Goal: Complete application form: Complete application form

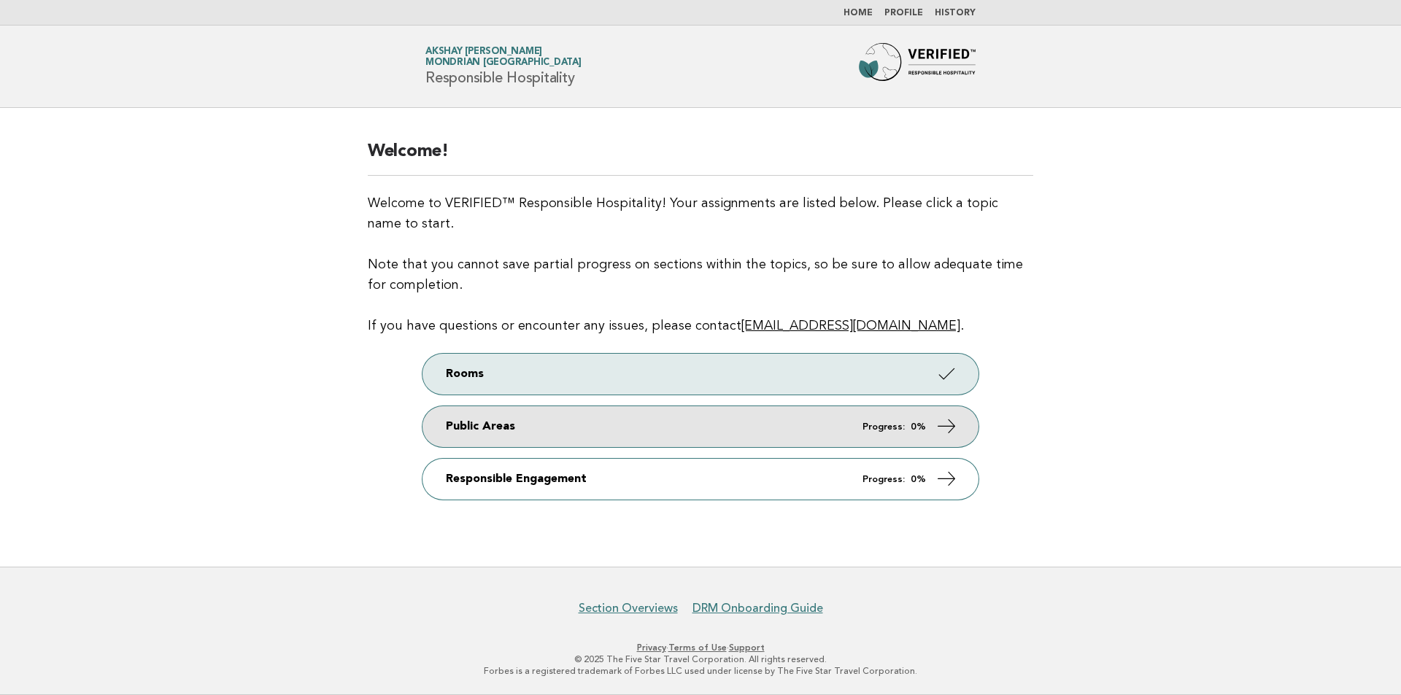
click at [877, 425] on em "Progress:" at bounding box center [883, 426] width 42 height 9
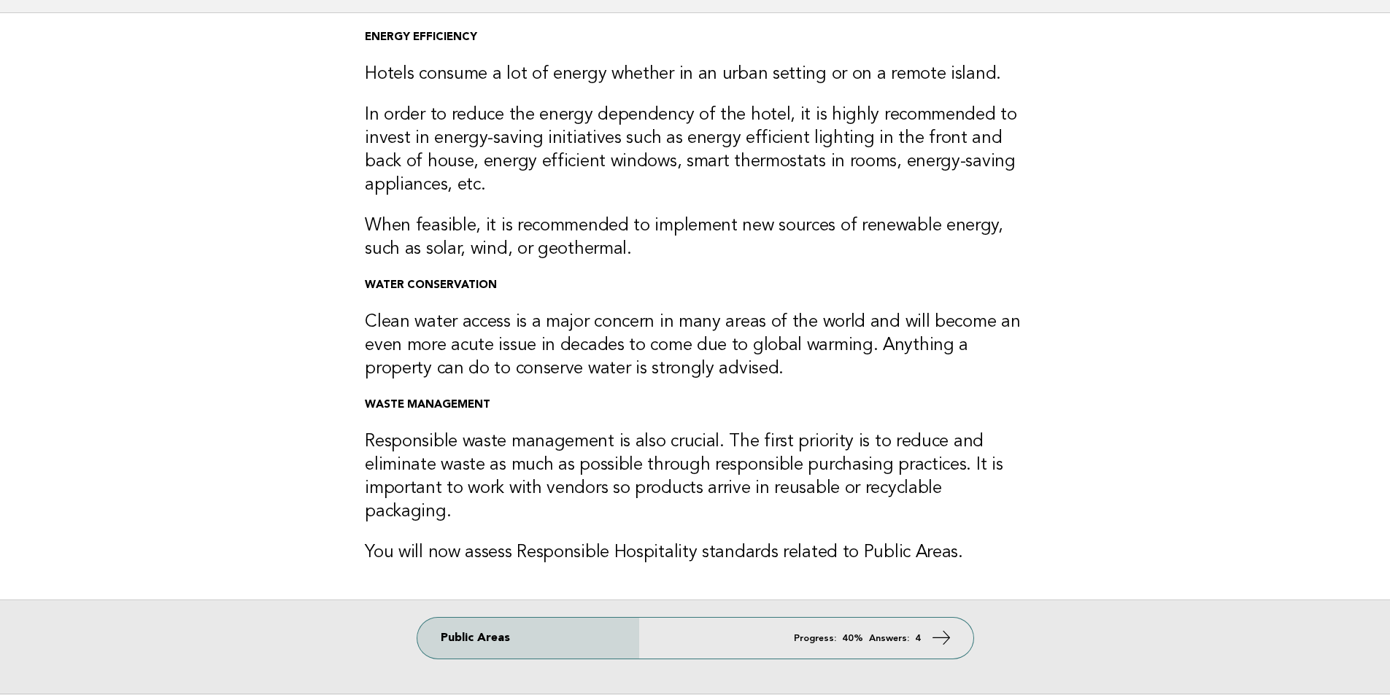
scroll to position [198, 0]
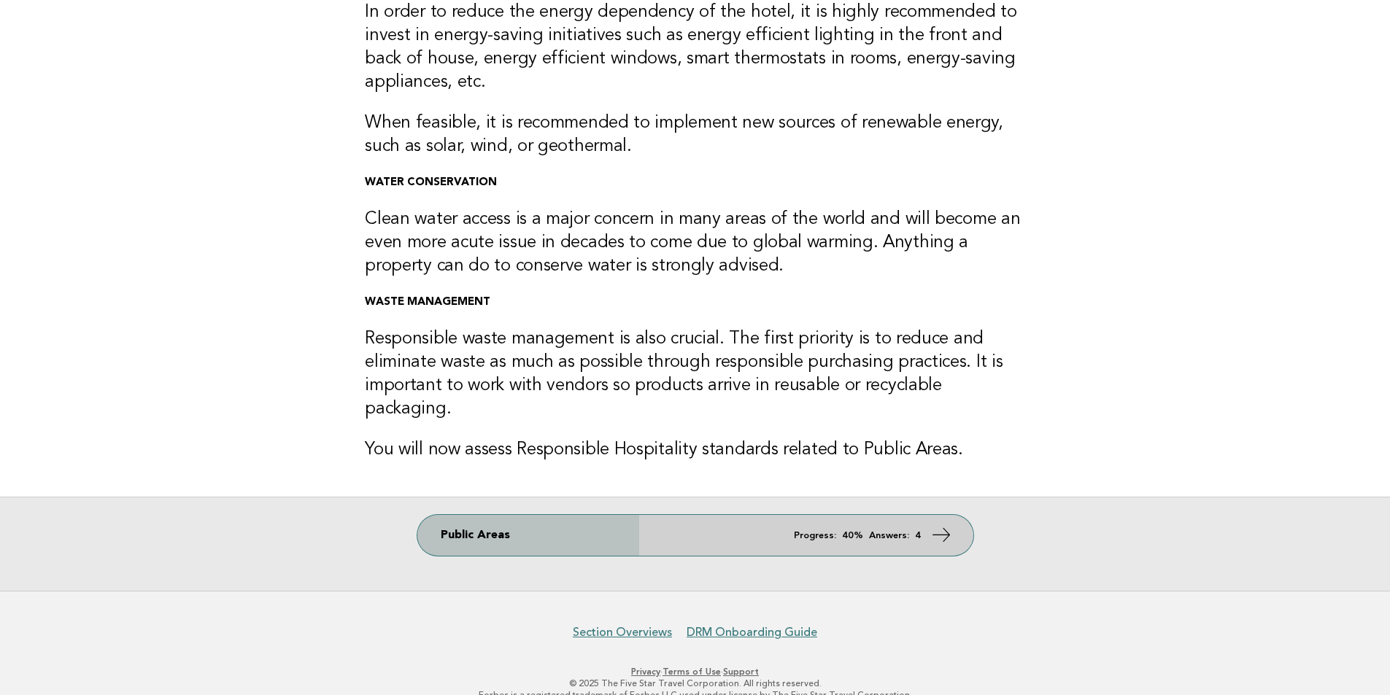
click at [949, 525] on icon at bounding box center [940, 535] width 21 height 21
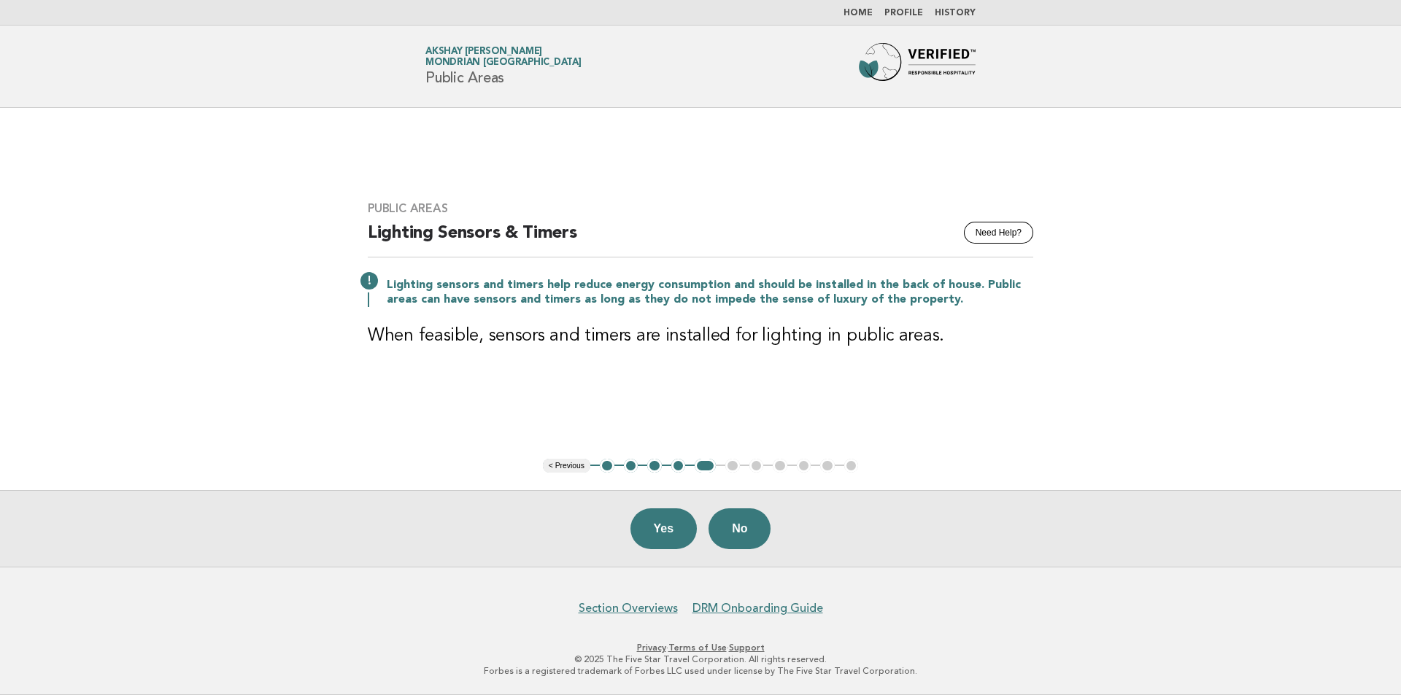
click at [611, 469] on button "1" at bounding box center [607, 466] width 15 height 15
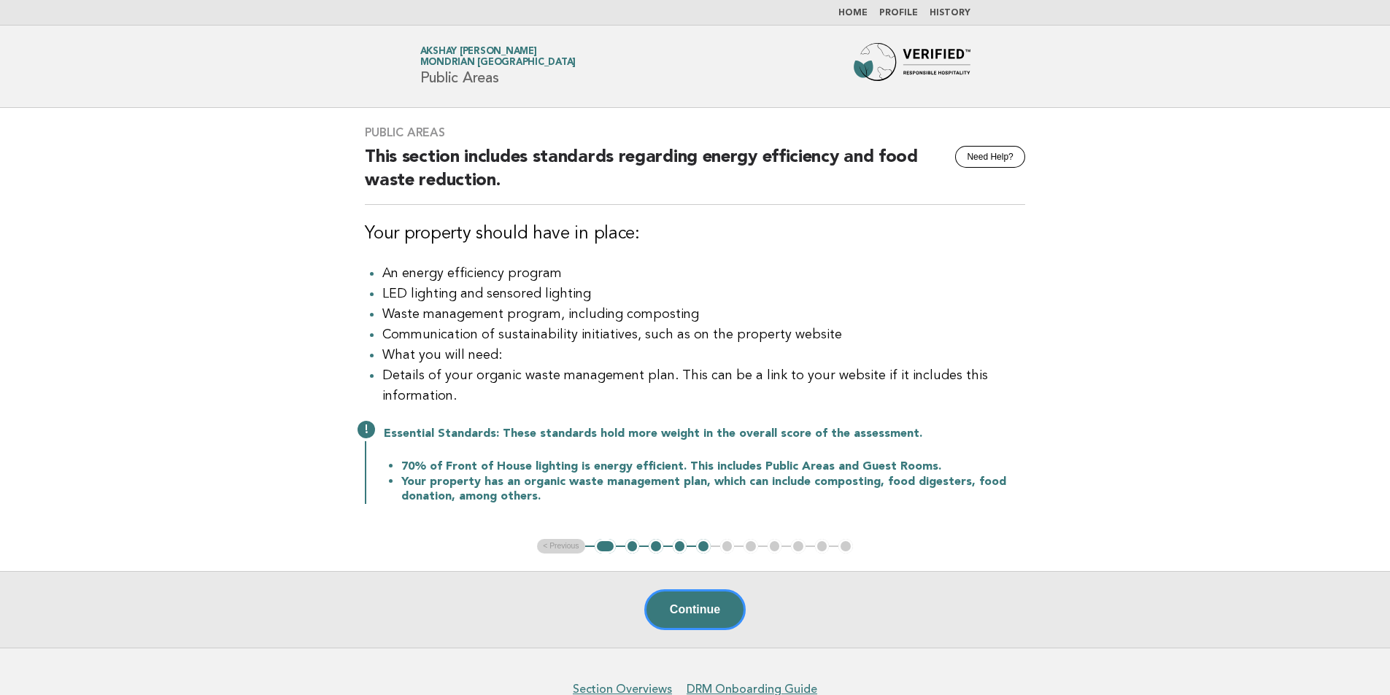
click at [657, 554] on button "3" at bounding box center [656, 546] width 15 height 15
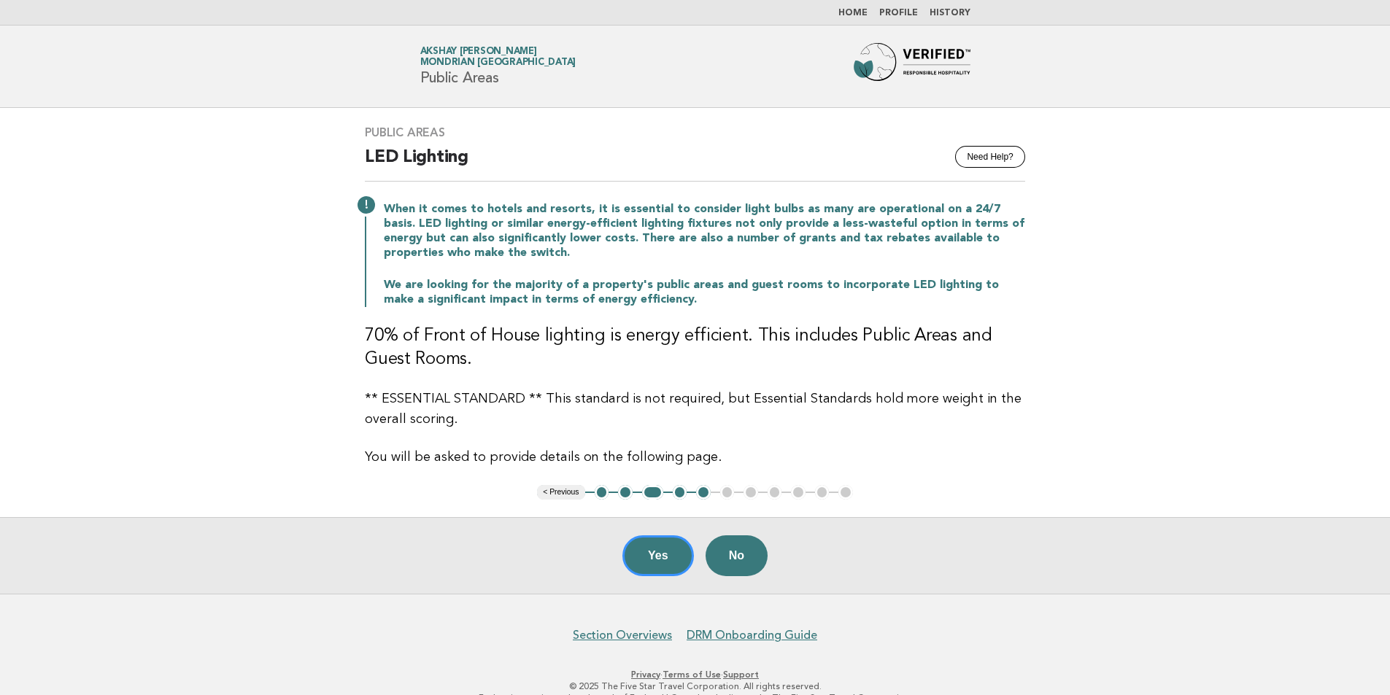
click at [630, 493] on button "2" at bounding box center [625, 492] width 15 height 15
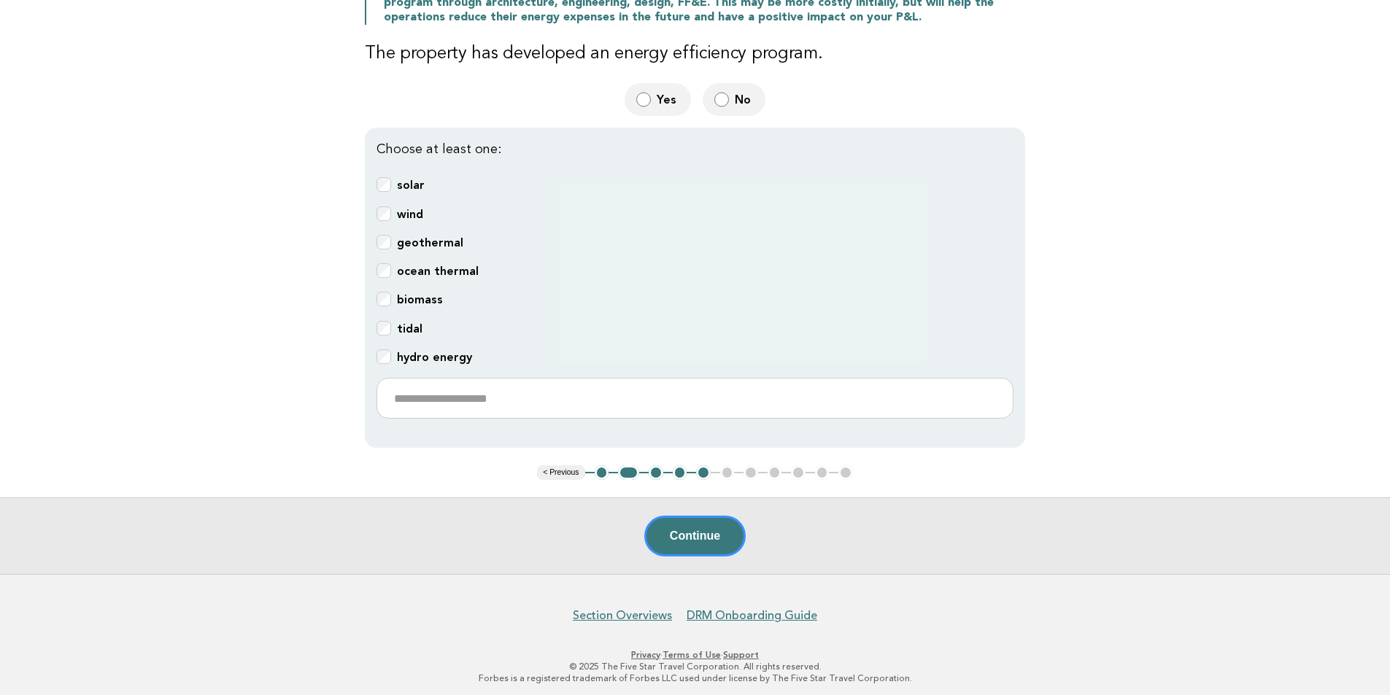
scroll to position [379, 0]
click at [729, 96] on label "No" at bounding box center [734, 98] width 63 height 33
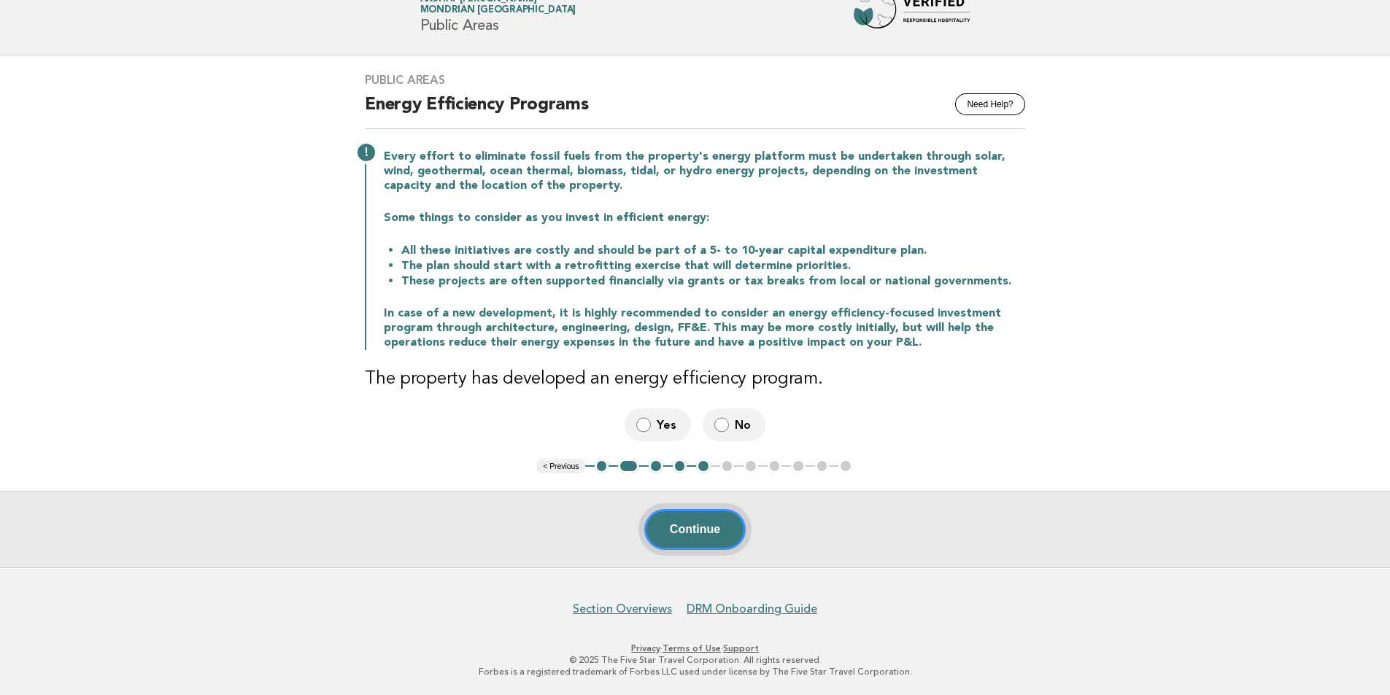
click at [699, 528] on button "Continue" at bounding box center [694, 529] width 101 height 41
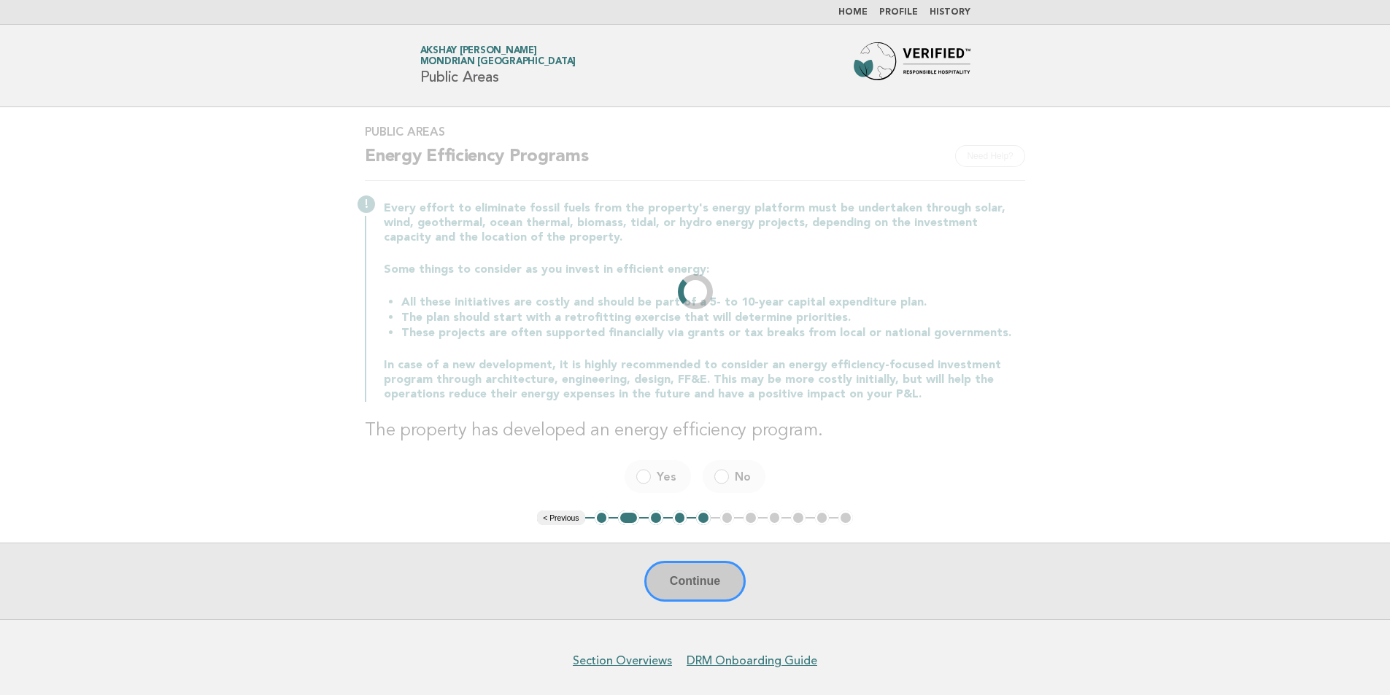
scroll to position [0, 0]
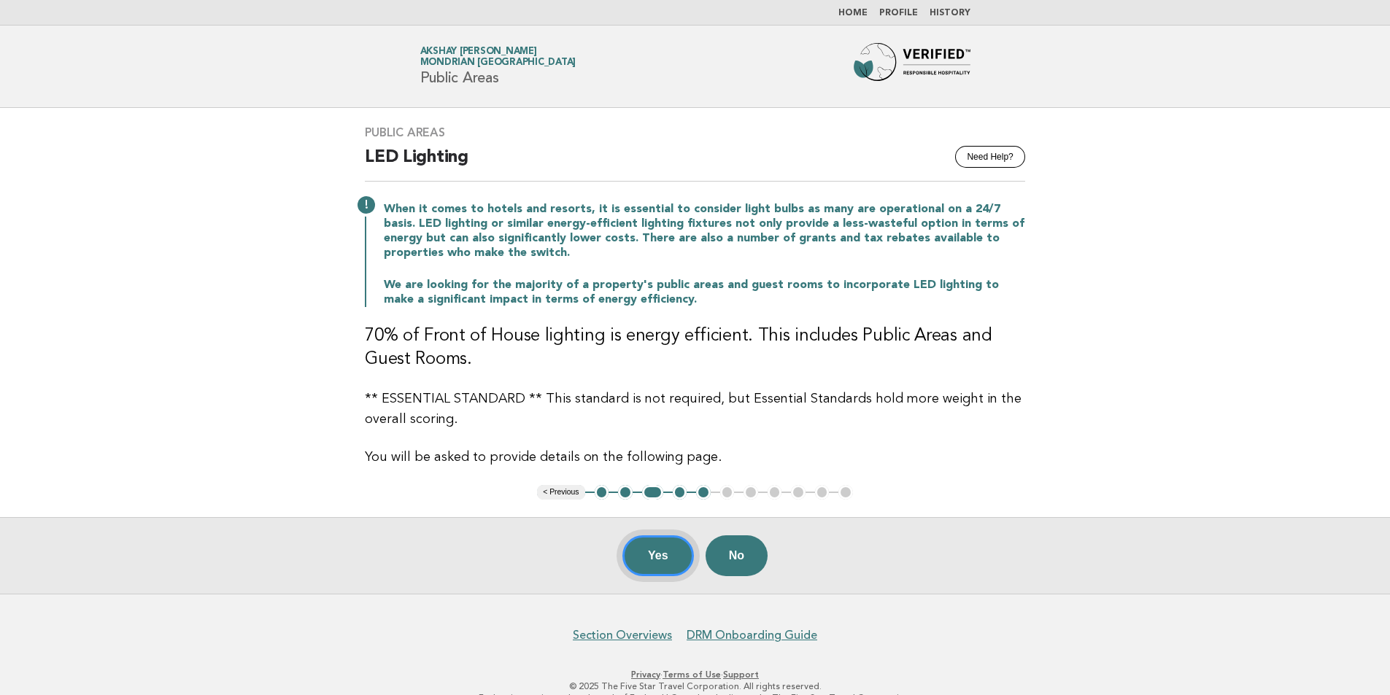
click at [662, 564] on button "Yes" at bounding box center [658, 556] width 72 height 41
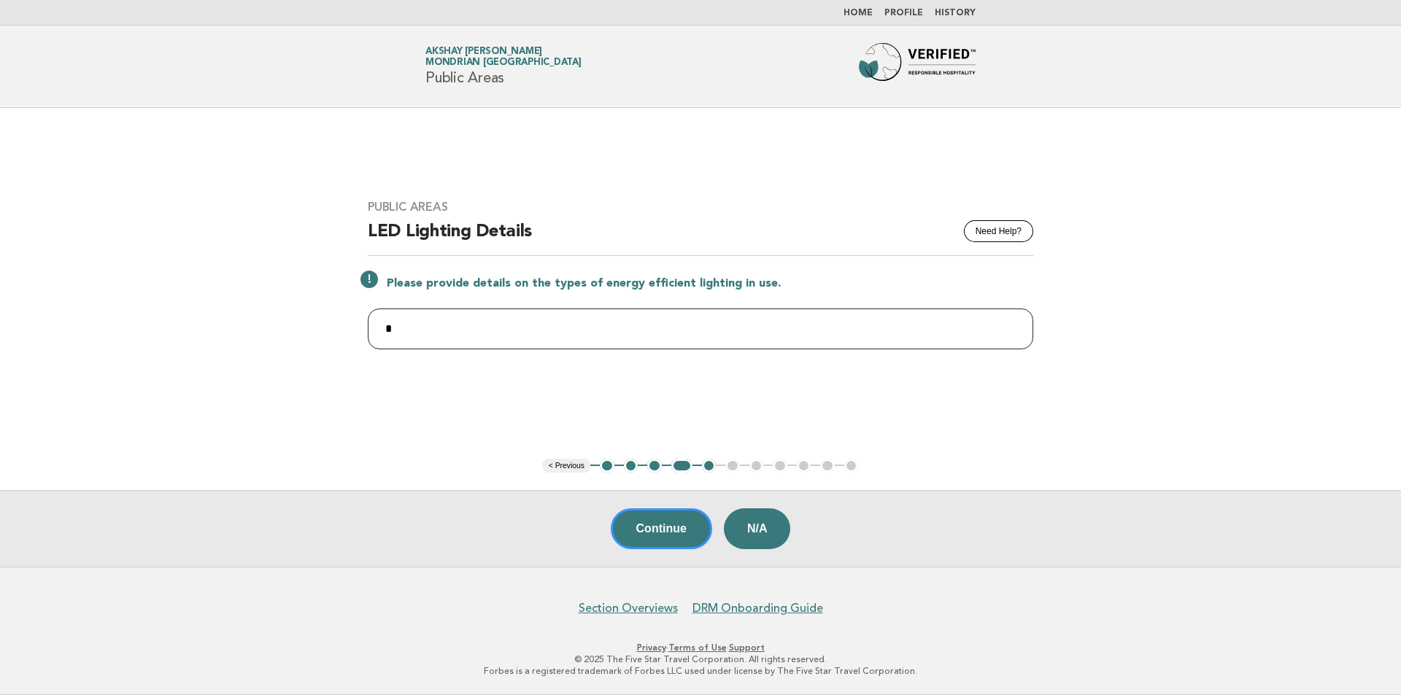
click at [440, 331] on input "*" at bounding box center [700, 329] width 665 height 41
type input "**********"
click at [646, 538] on button "Continue" at bounding box center [661, 529] width 101 height 41
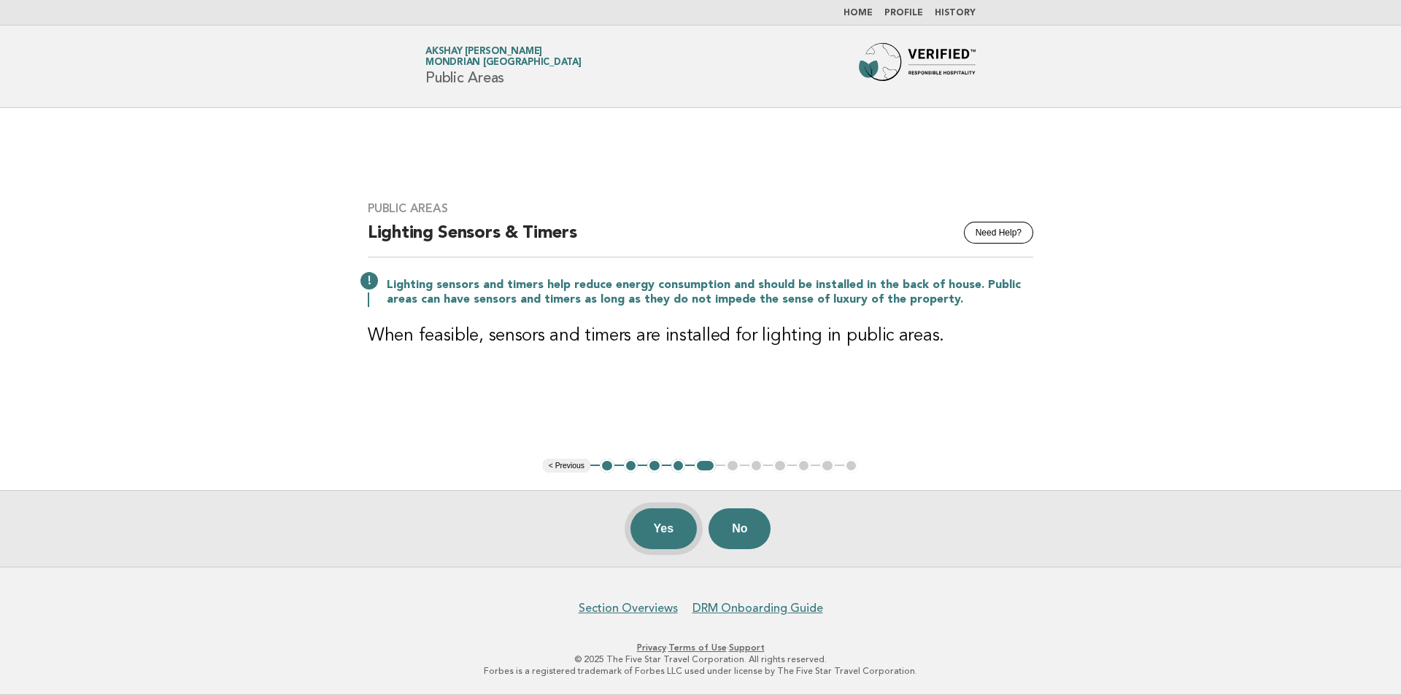
click at [655, 538] on button "Yes" at bounding box center [663, 529] width 67 height 41
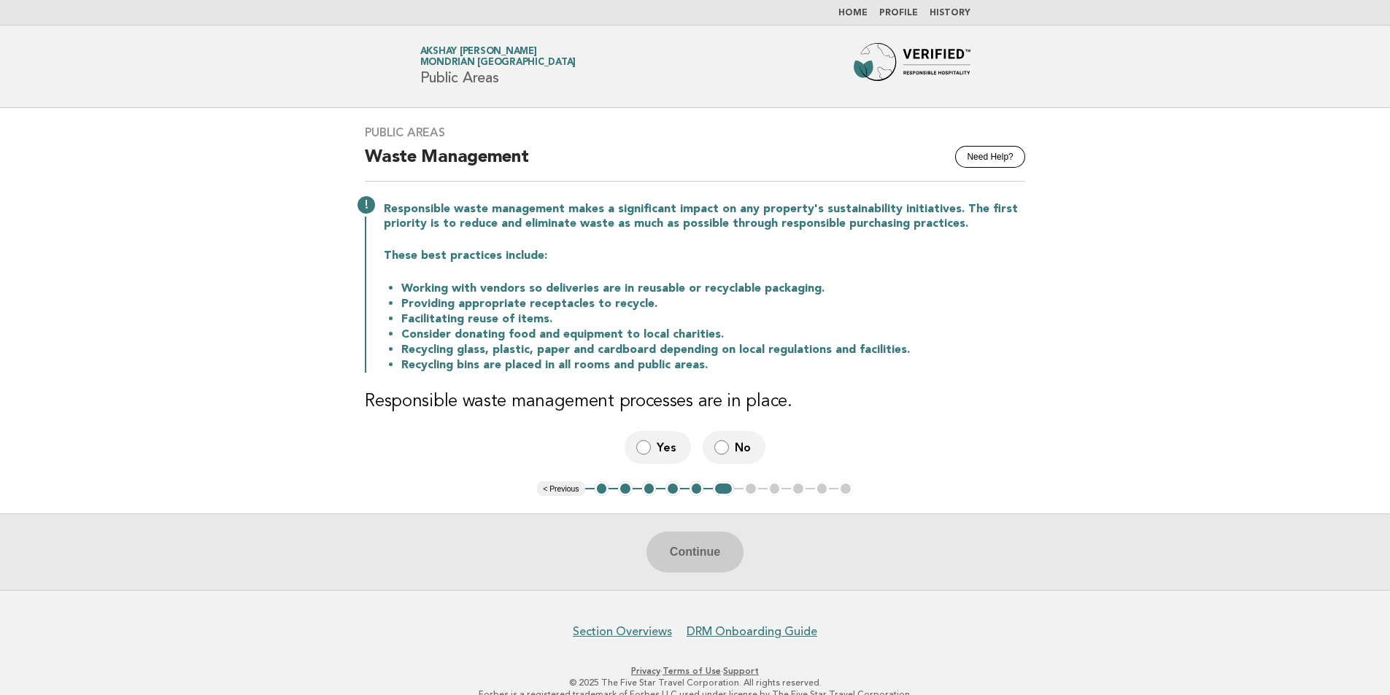
click at [660, 452] on span "Yes" at bounding box center [668, 447] width 23 height 15
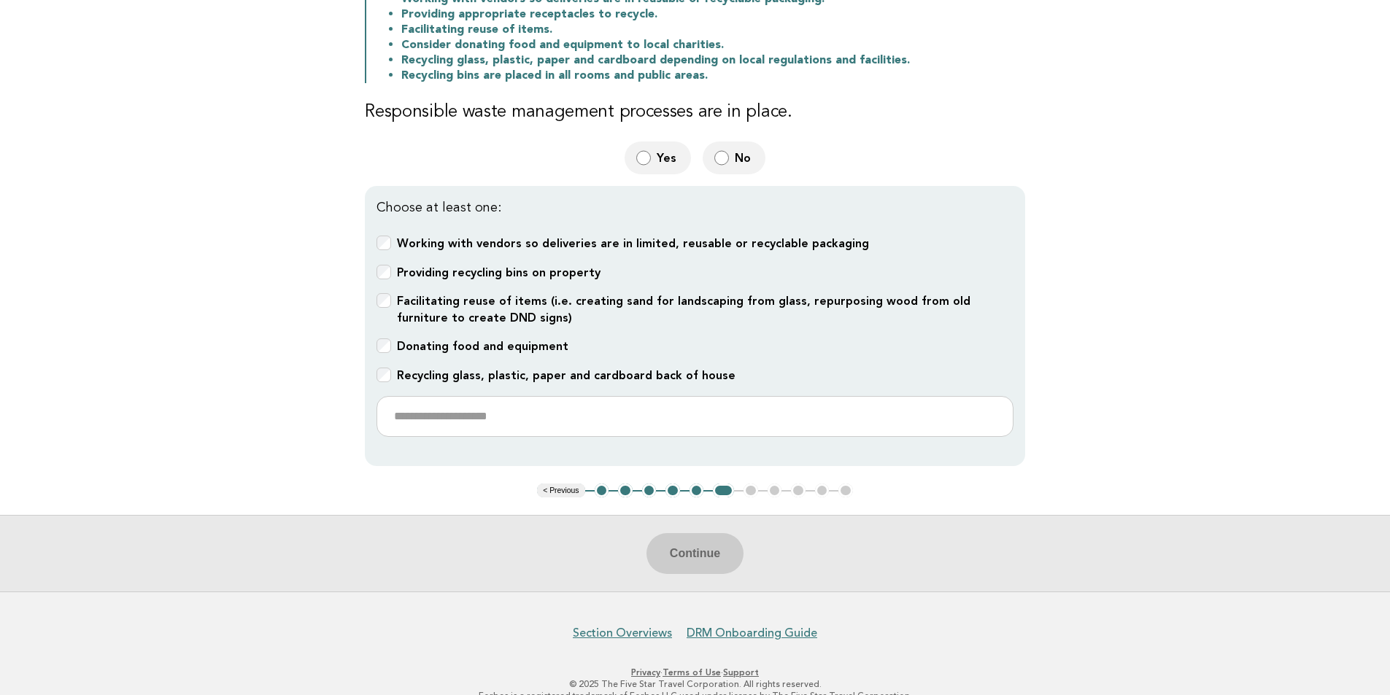
scroll to position [292, 0]
click at [393, 237] on div "Working with vendors so deliveries are in limited, reusable or recyclable packa…" at bounding box center [694, 241] width 637 height 17
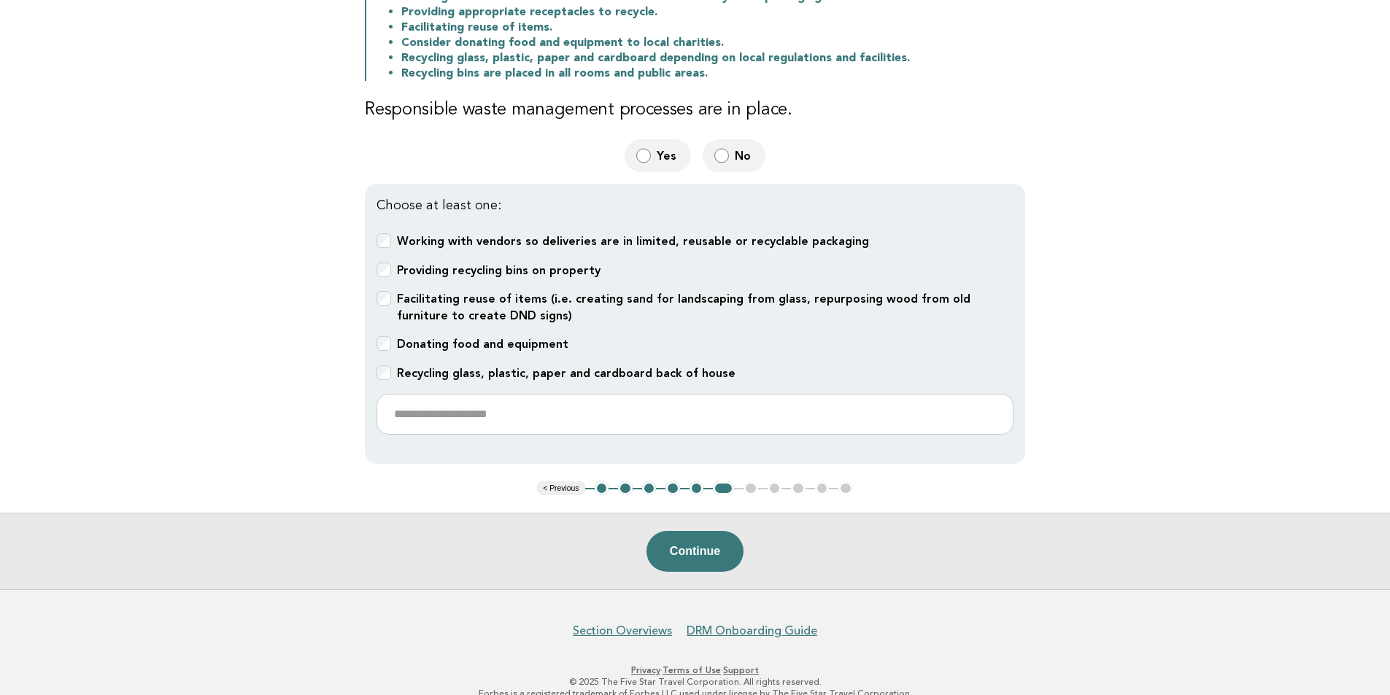
click at [390, 371] on div "Recycling glass, plastic, paper and cardboard back of house" at bounding box center [694, 374] width 637 height 17
click at [700, 544] on button "Continue" at bounding box center [694, 551] width 97 height 41
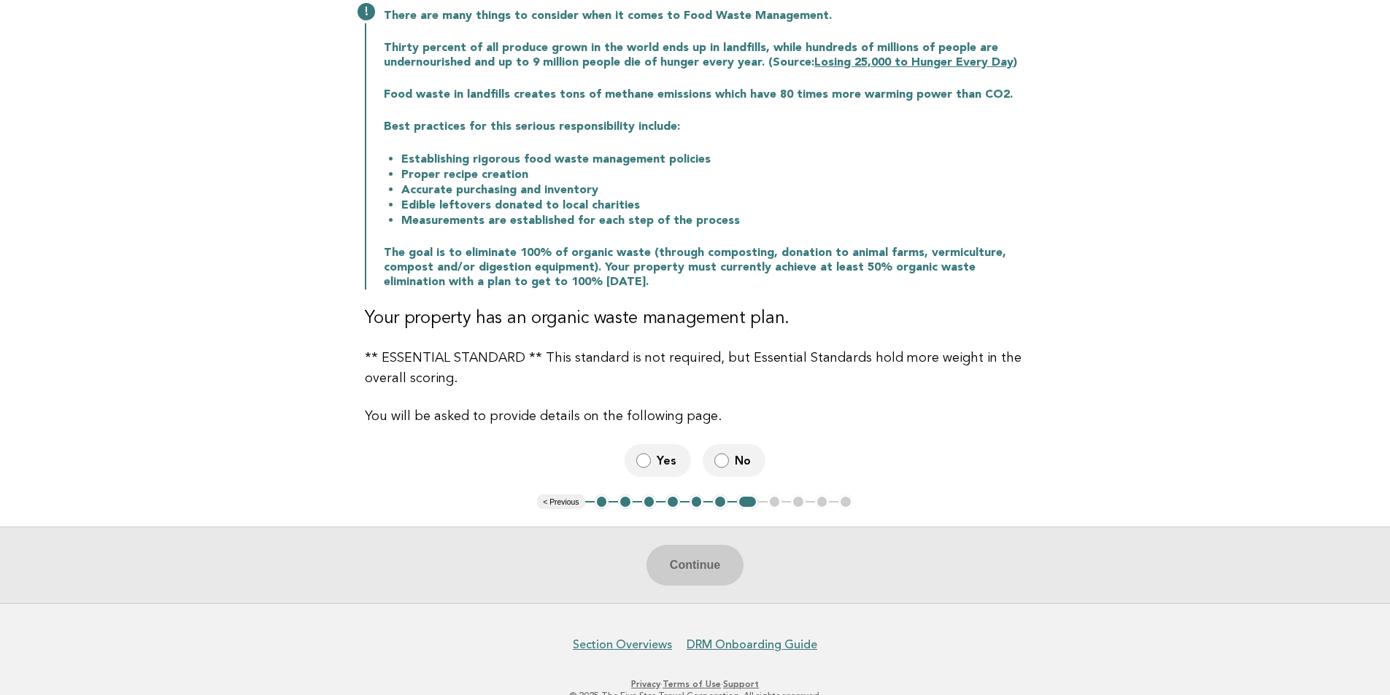
scroll to position [219, 0]
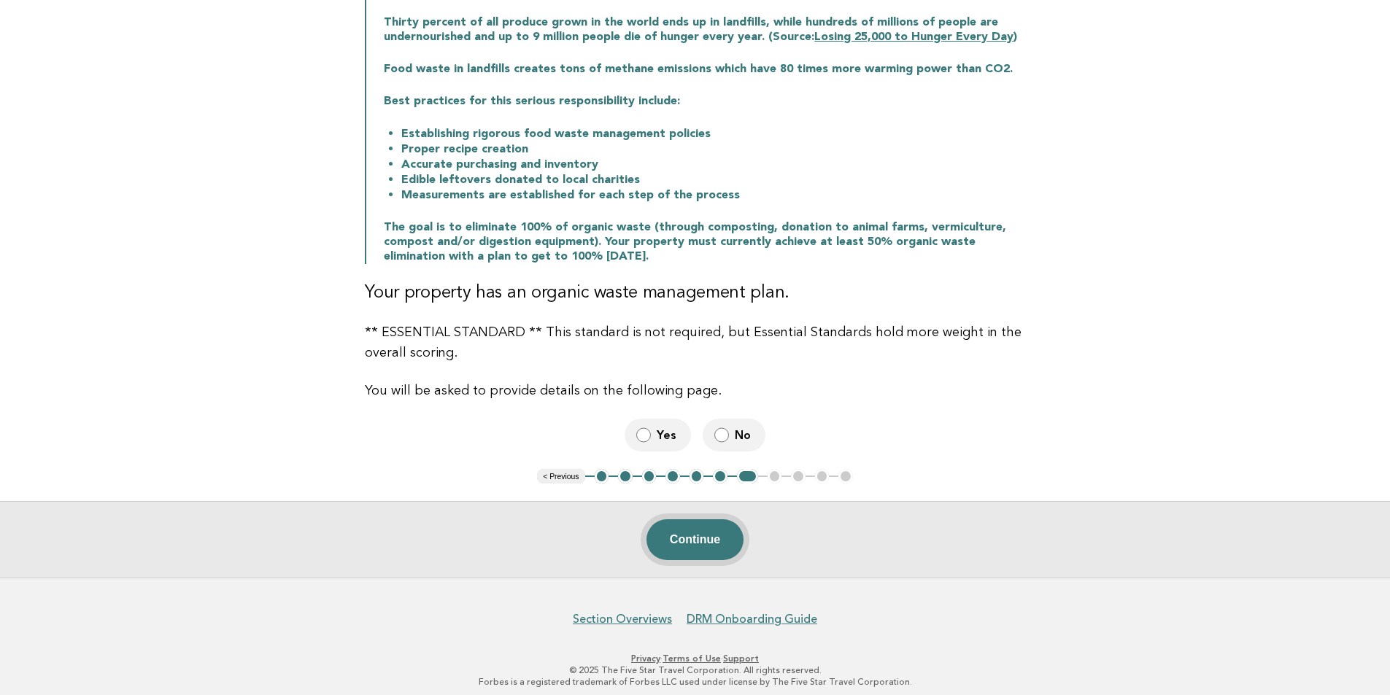
click at [690, 546] on button "Continue" at bounding box center [694, 540] width 97 height 41
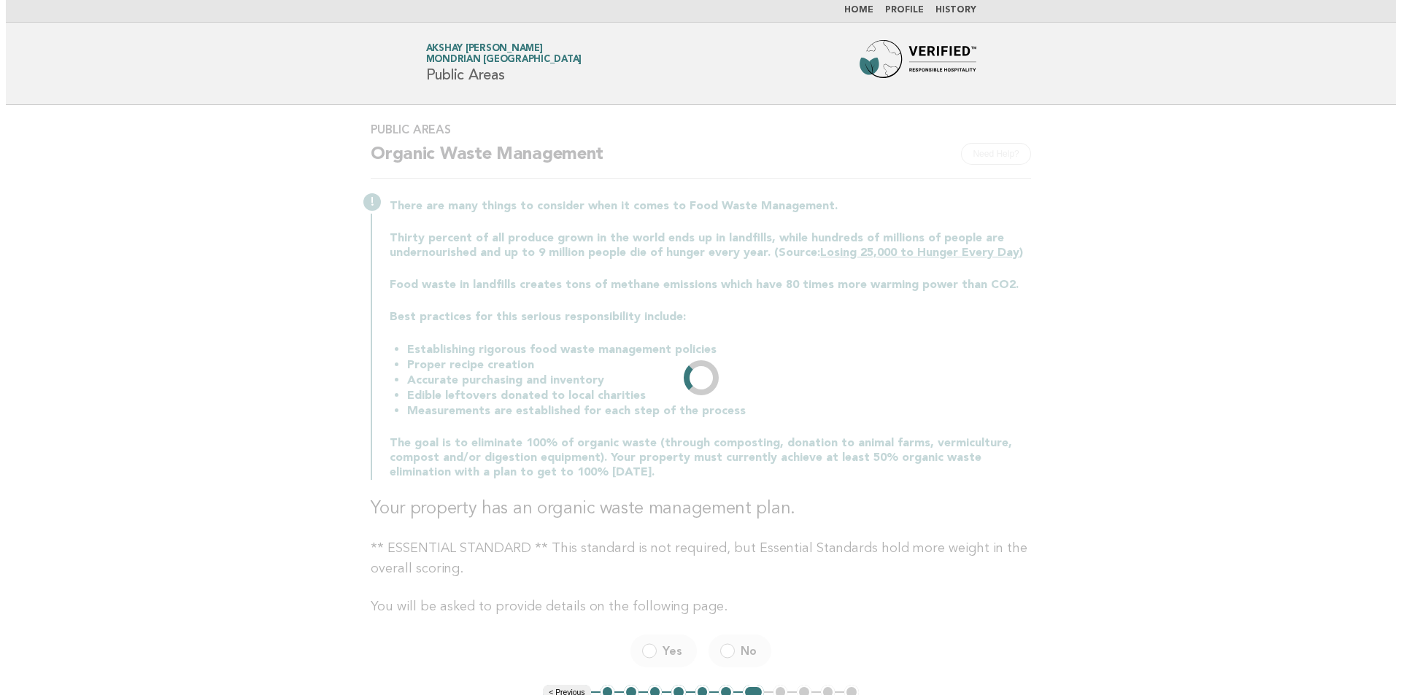
scroll to position [0, 0]
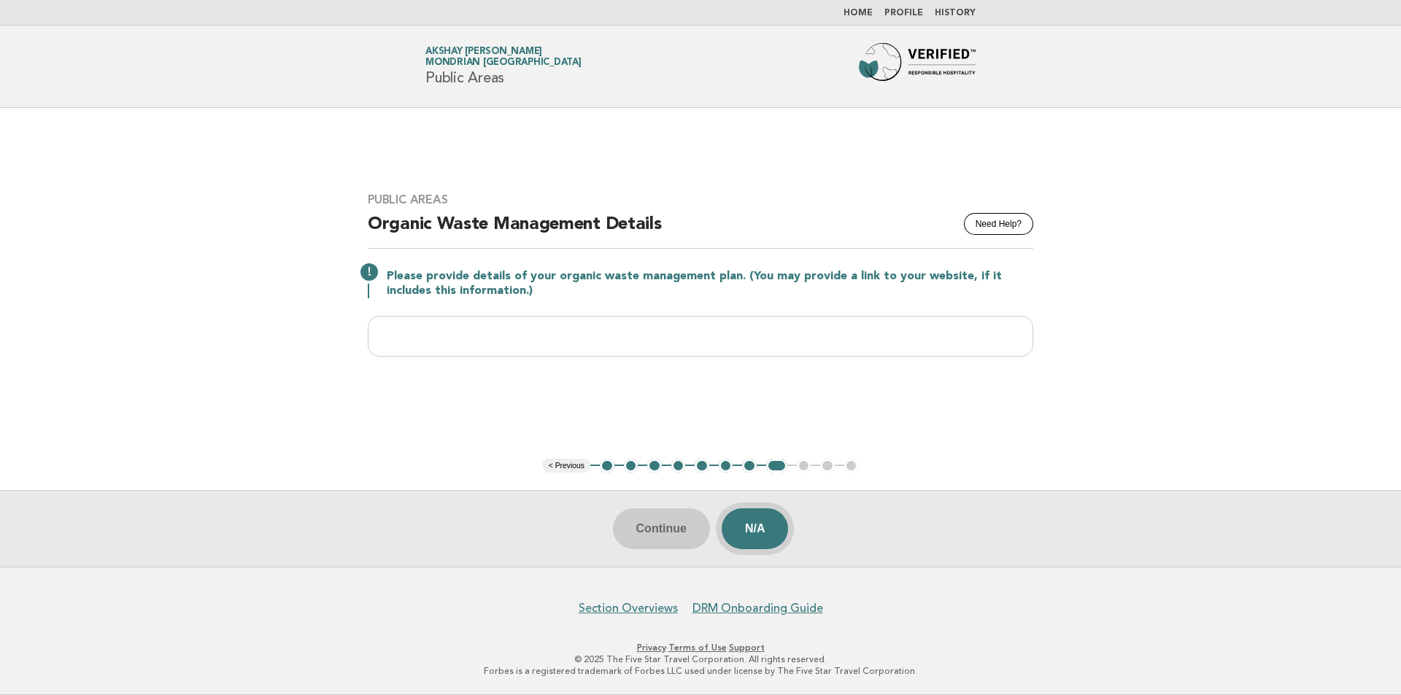
click at [744, 532] on button "N/A" at bounding box center [755, 529] width 67 height 41
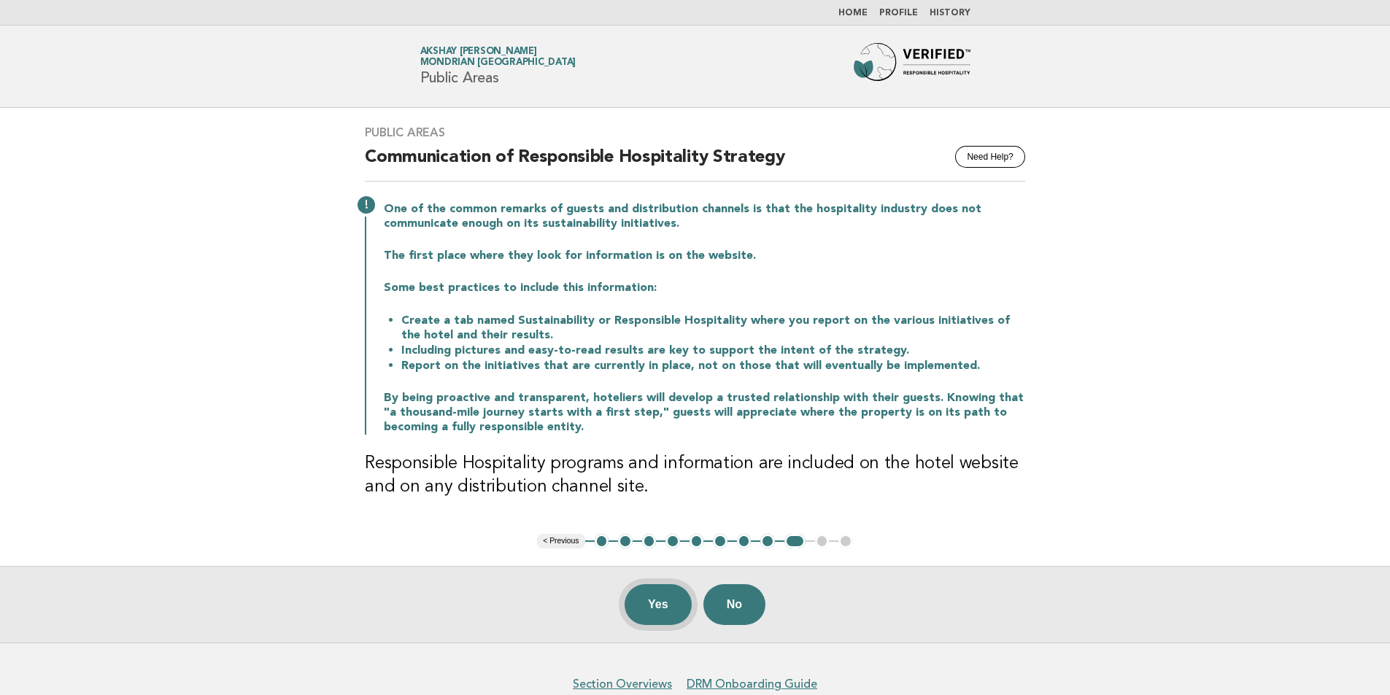
click at [646, 616] on button "Yes" at bounding box center [658, 604] width 67 height 41
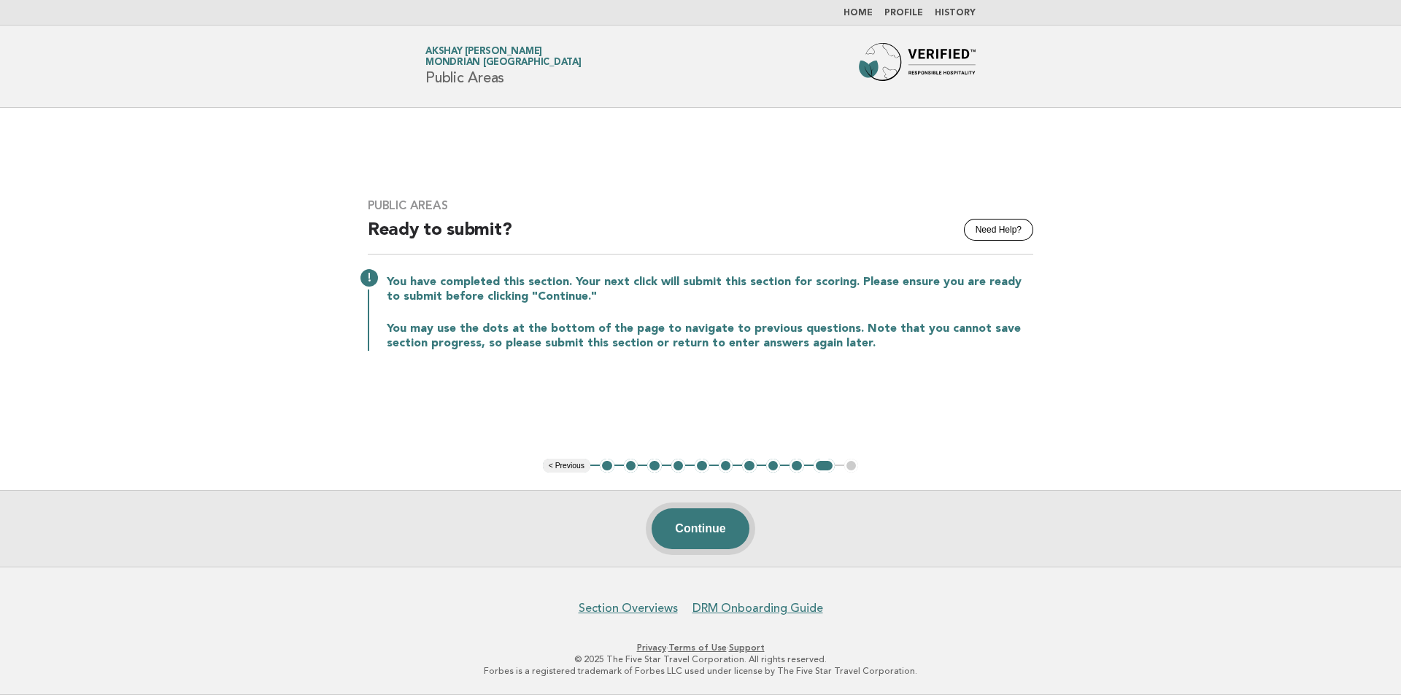
click at [698, 528] on button "Continue" at bounding box center [700, 529] width 97 height 41
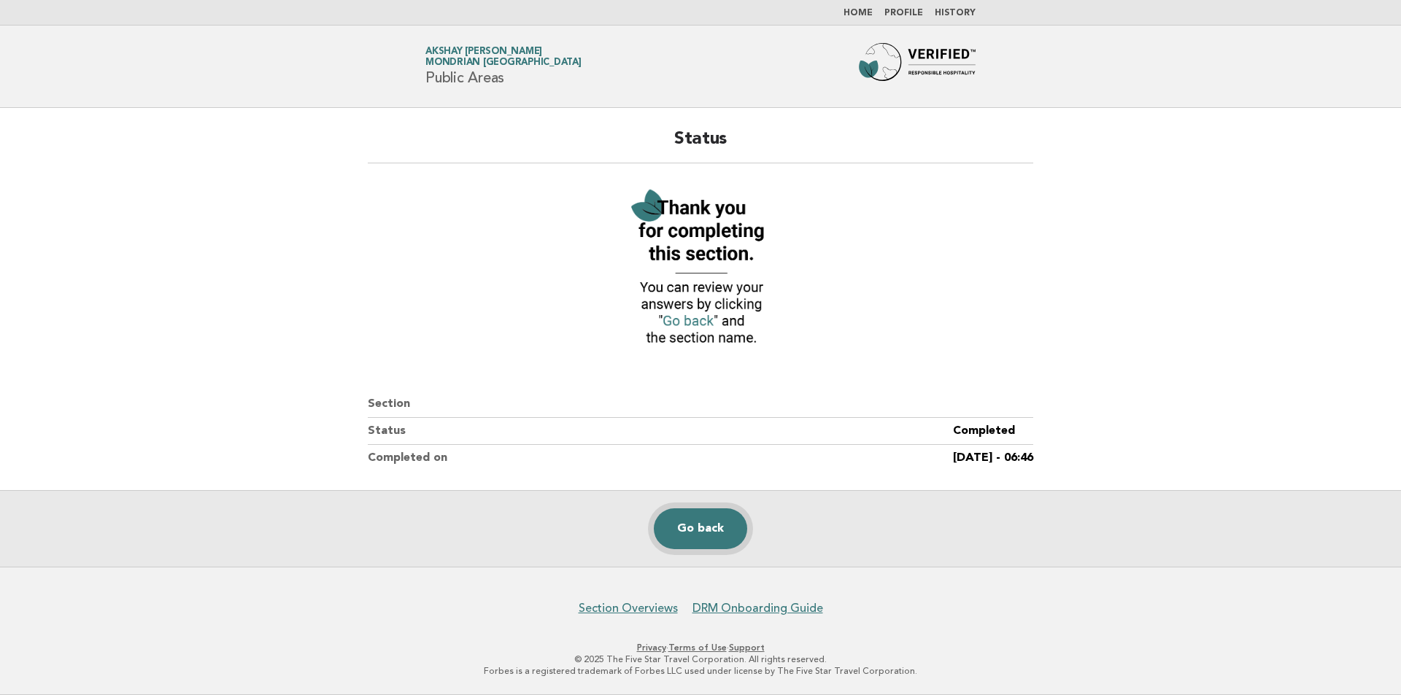
click at [699, 538] on link "Go back" at bounding box center [700, 529] width 93 height 41
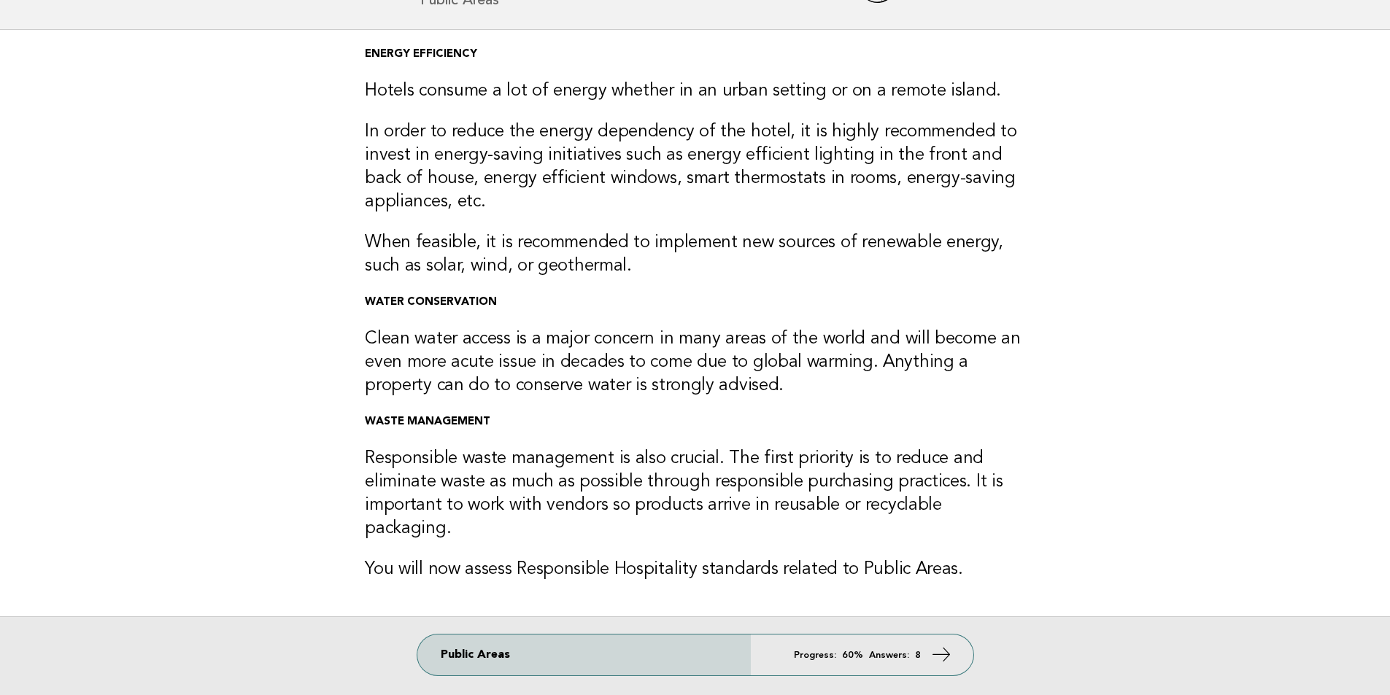
scroll to position [198, 0]
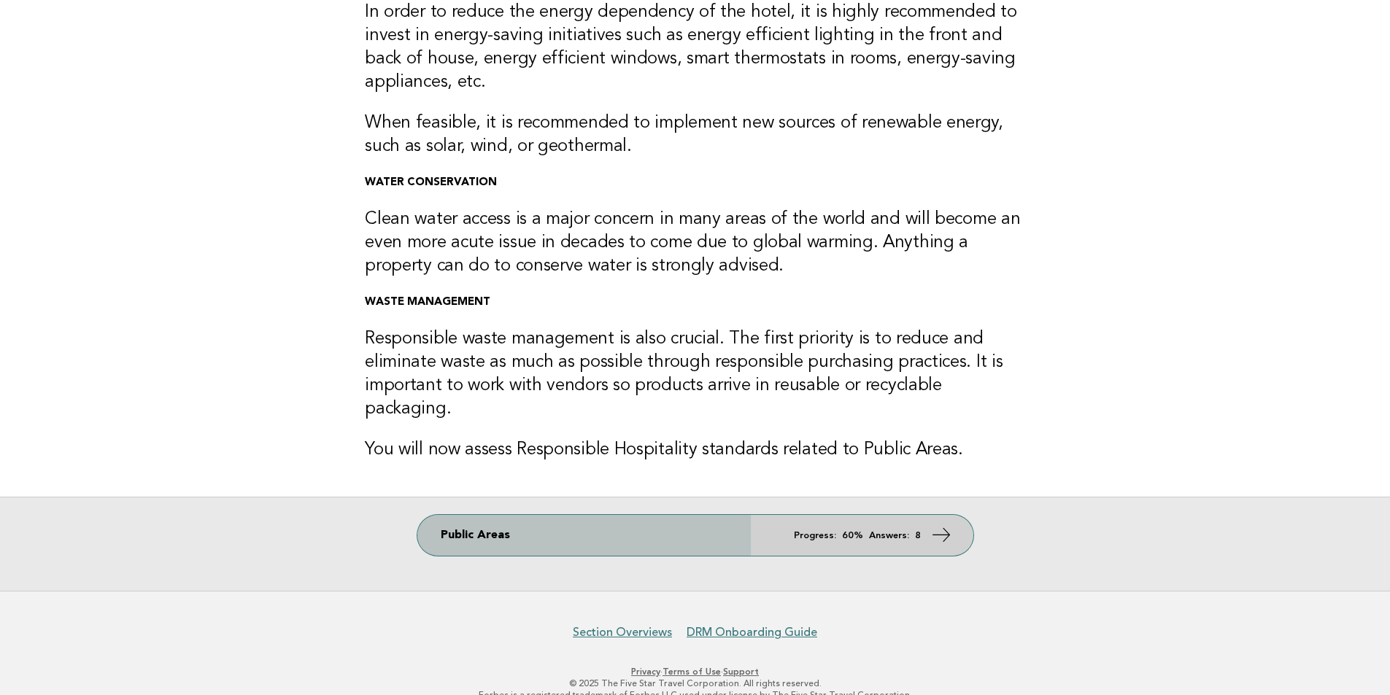
click at [792, 524] on link "Public Areas Progress: 60% Answers: 8" at bounding box center [695, 535] width 556 height 41
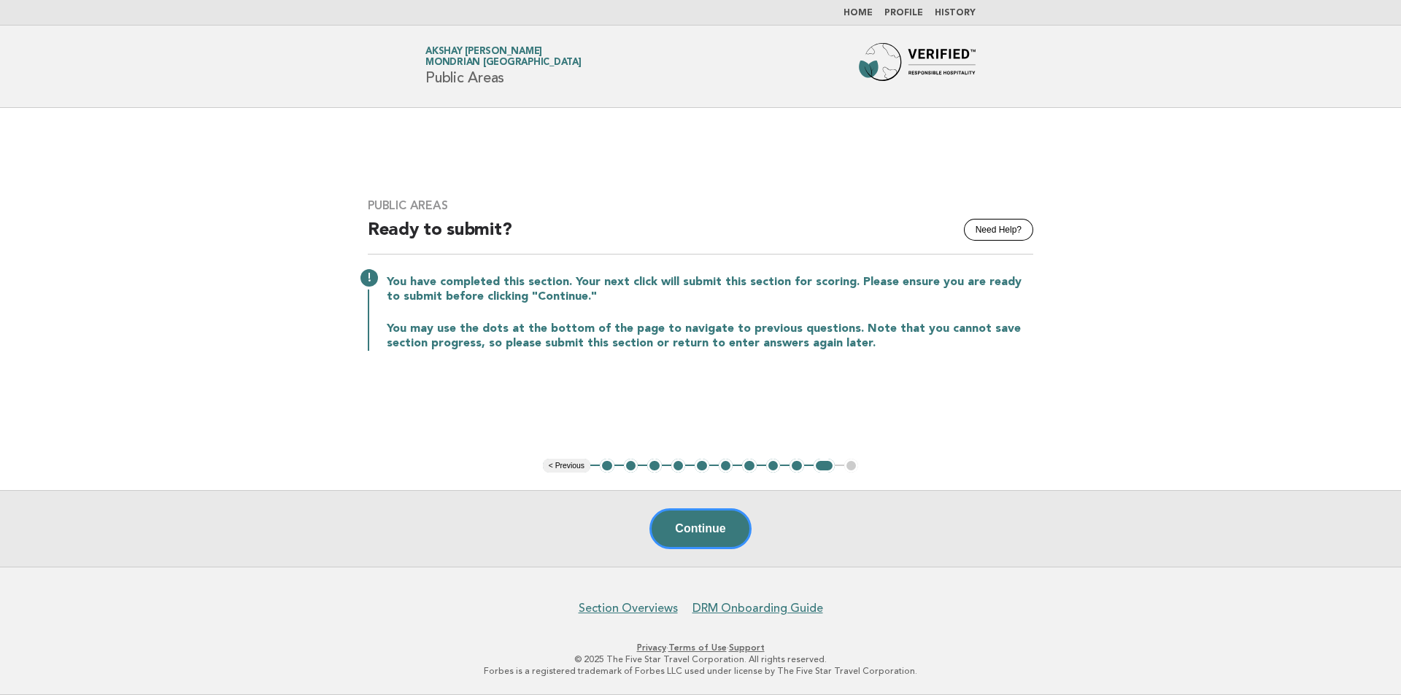
click at [605, 467] on button "1" at bounding box center [607, 466] width 15 height 15
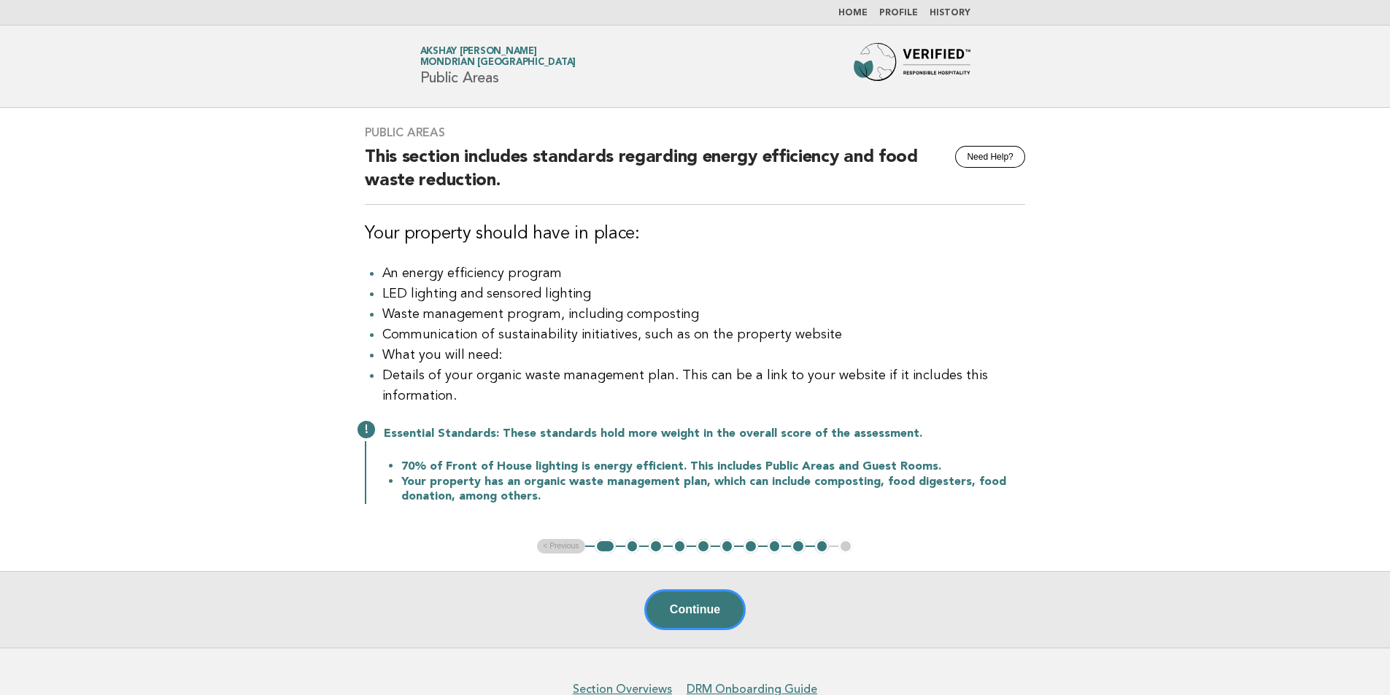
click at [819, 552] on button "10" at bounding box center [822, 546] width 15 height 15
click at [800, 547] on button "9" at bounding box center [798, 546] width 15 height 15
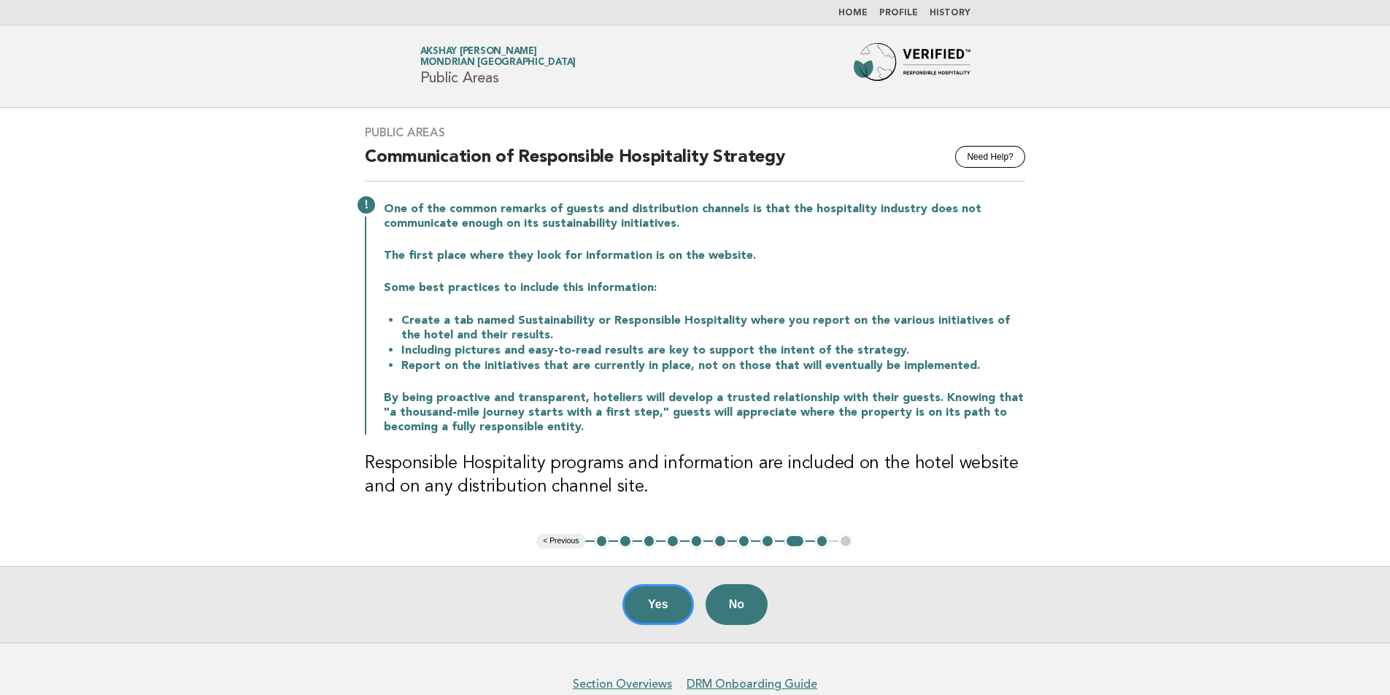
click at [822, 545] on button "10" at bounding box center [822, 541] width 15 height 15
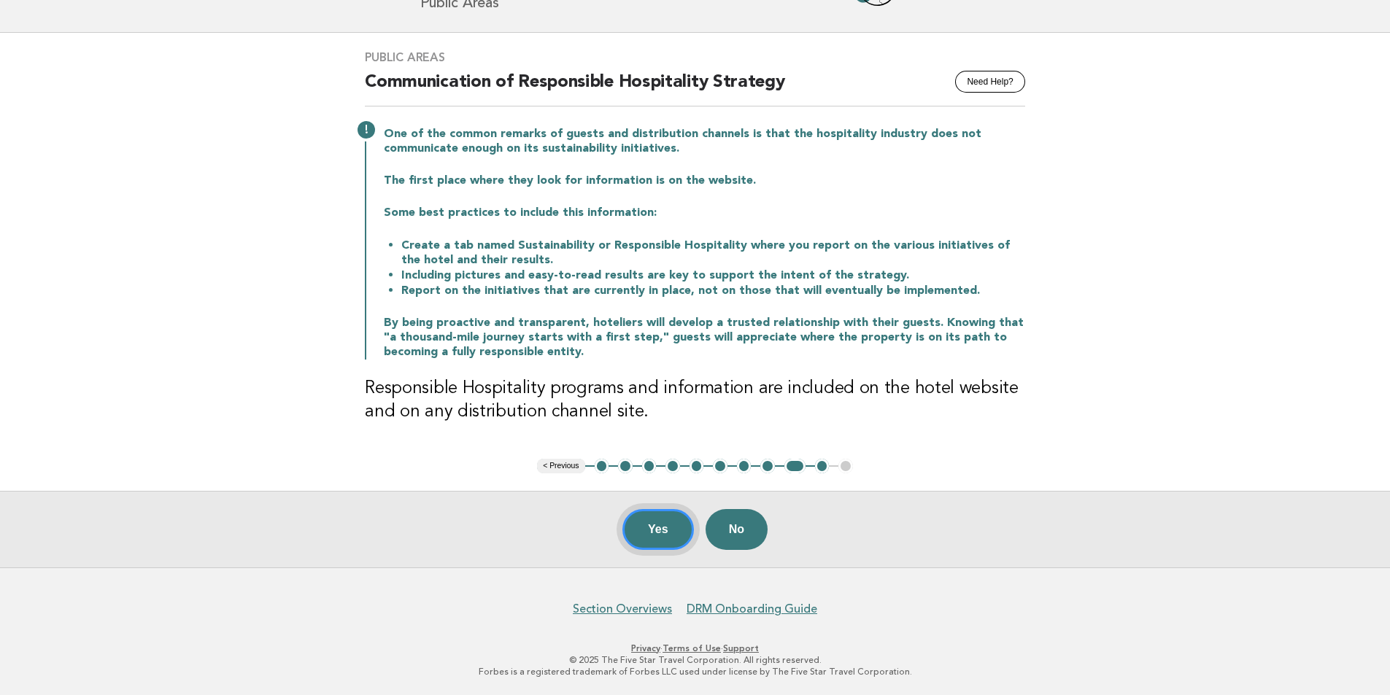
click at [643, 533] on button "Yes" at bounding box center [658, 529] width 72 height 41
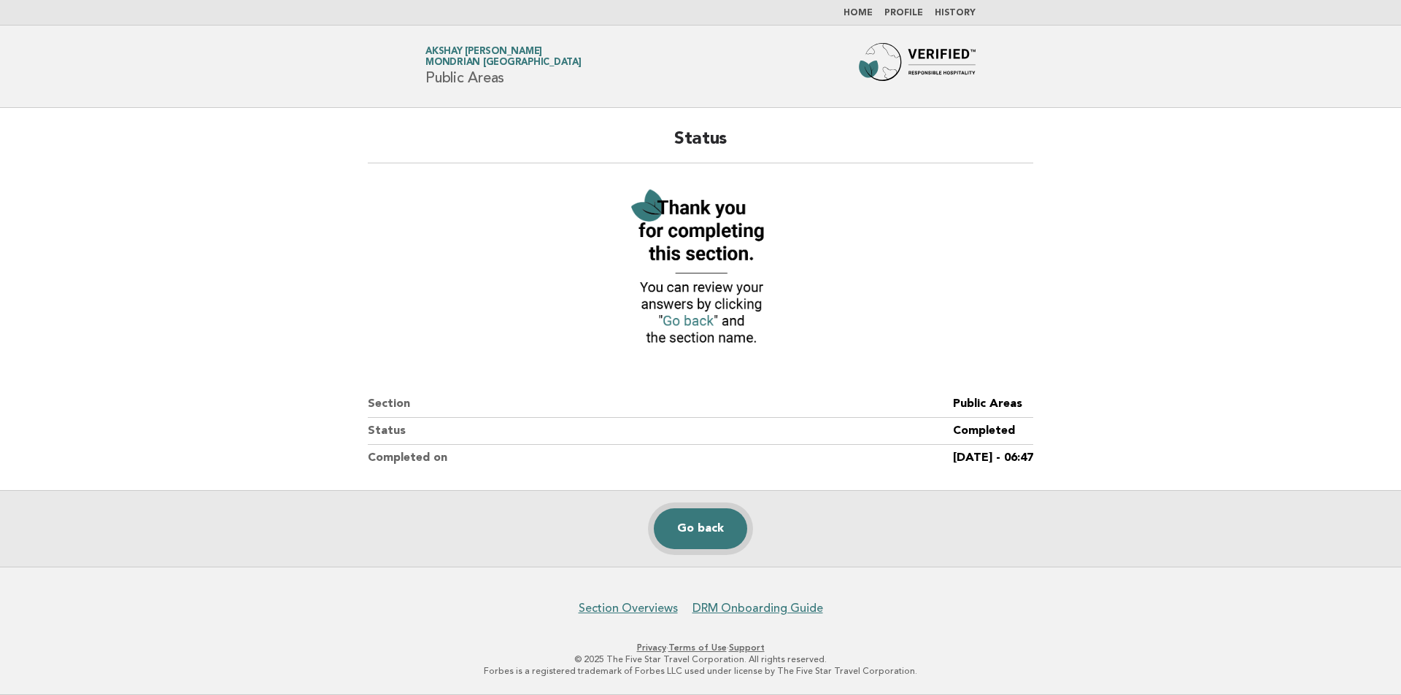
click at [703, 542] on link "Go back" at bounding box center [700, 529] width 93 height 41
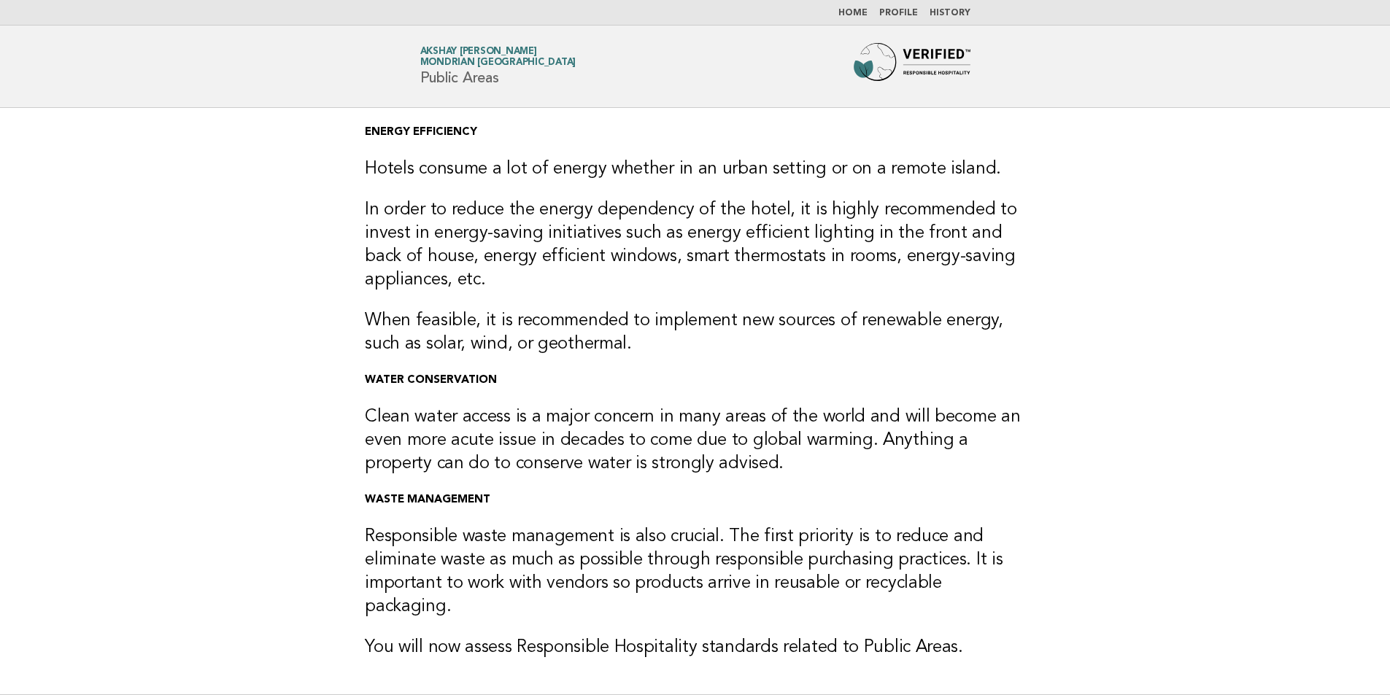
click at [859, 9] on link "Home" at bounding box center [852, 13] width 29 height 9
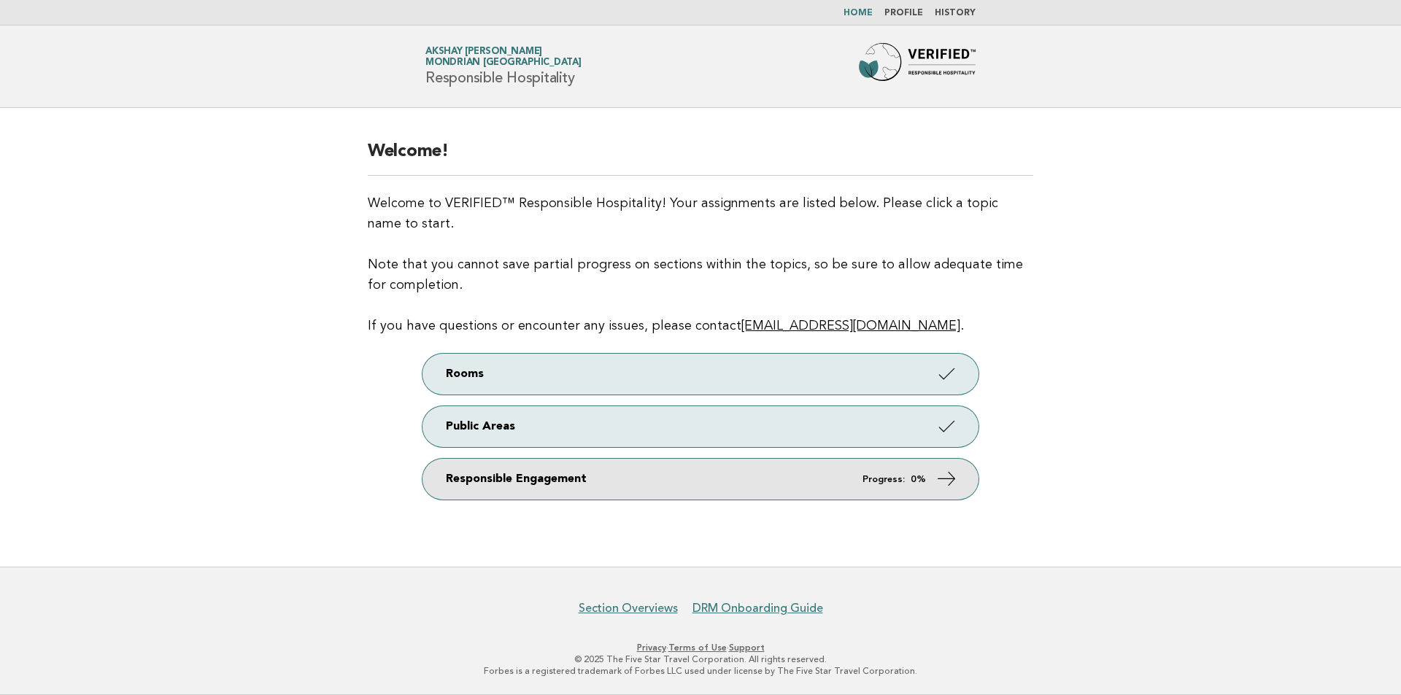
click at [704, 487] on link "Responsible Engagement Progress: 0%" at bounding box center [700, 479] width 556 height 41
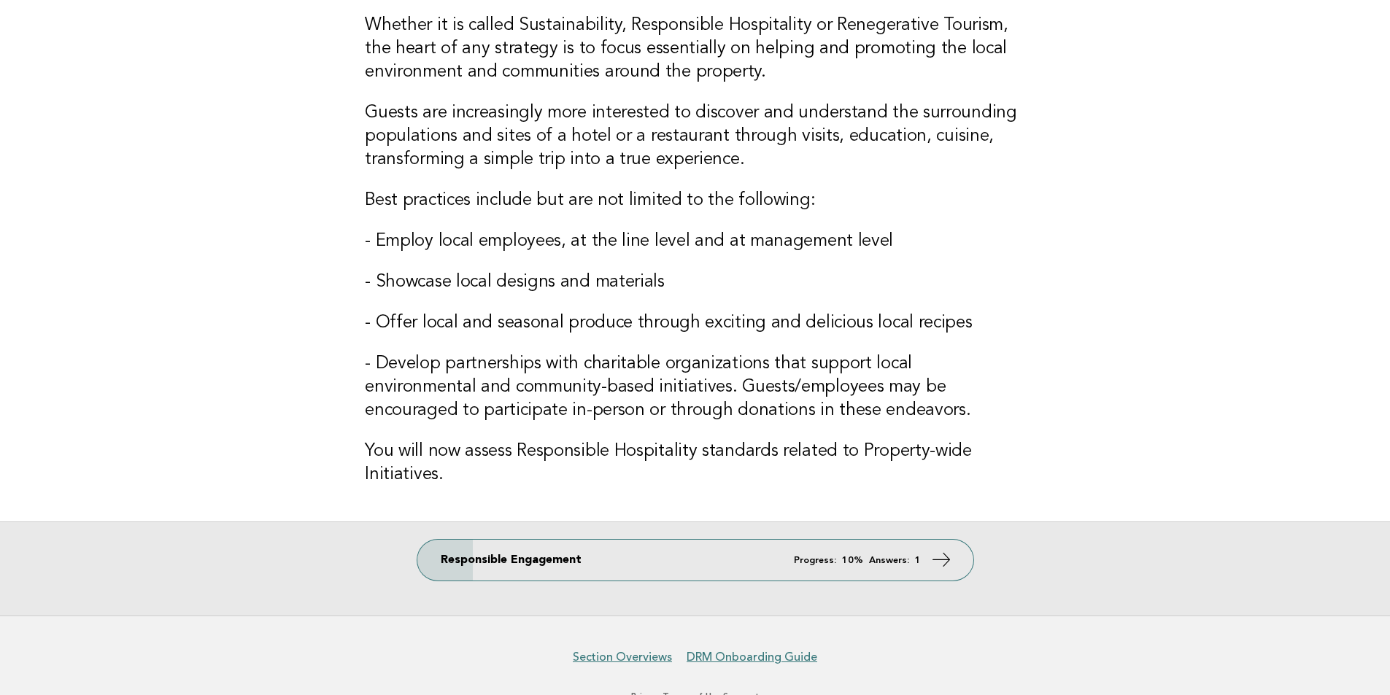
scroll to position [87, 0]
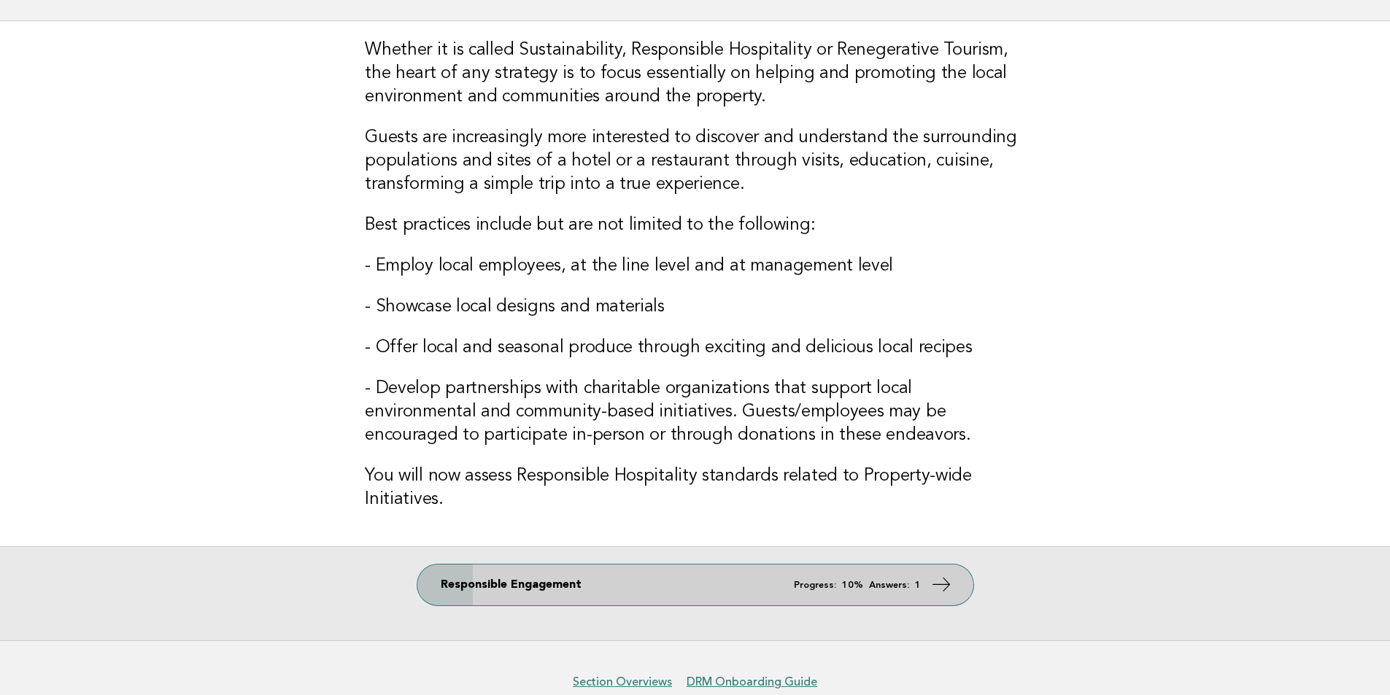
click at [946, 584] on icon at bounding box center [940, 584] width 21 height 21
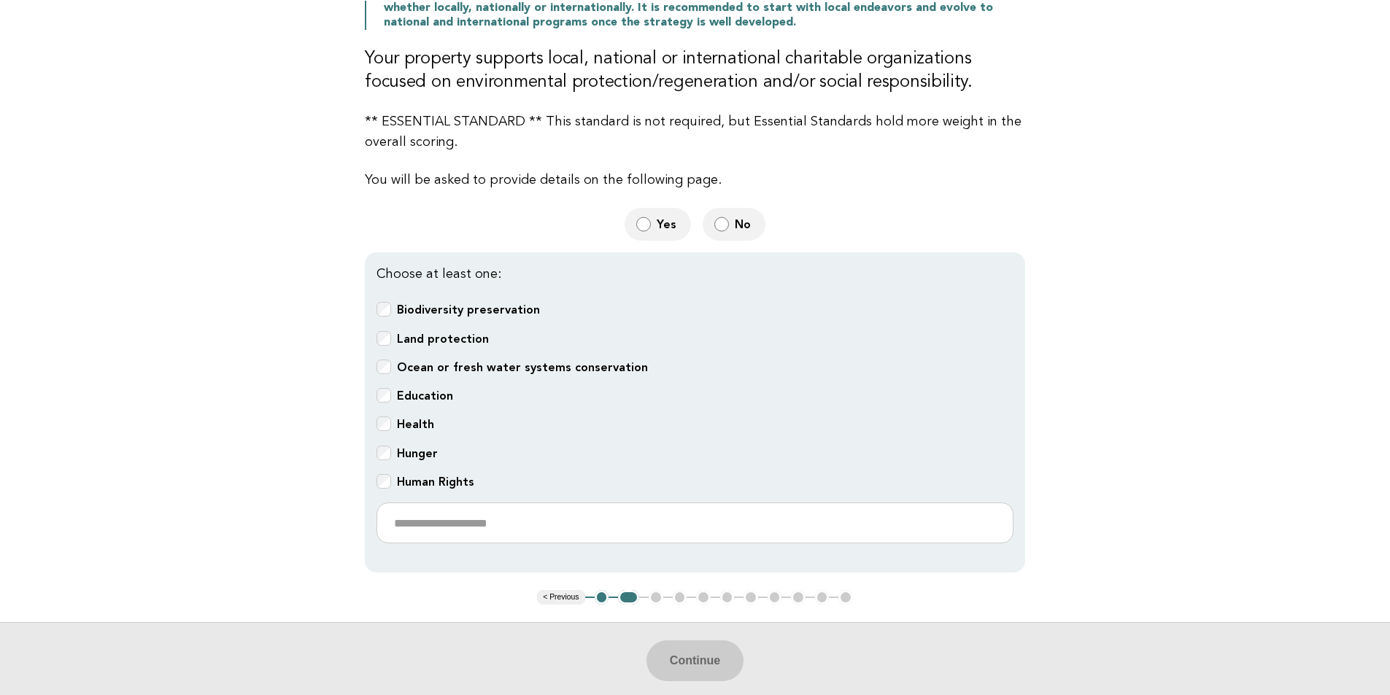
scroll to position [219, 0]
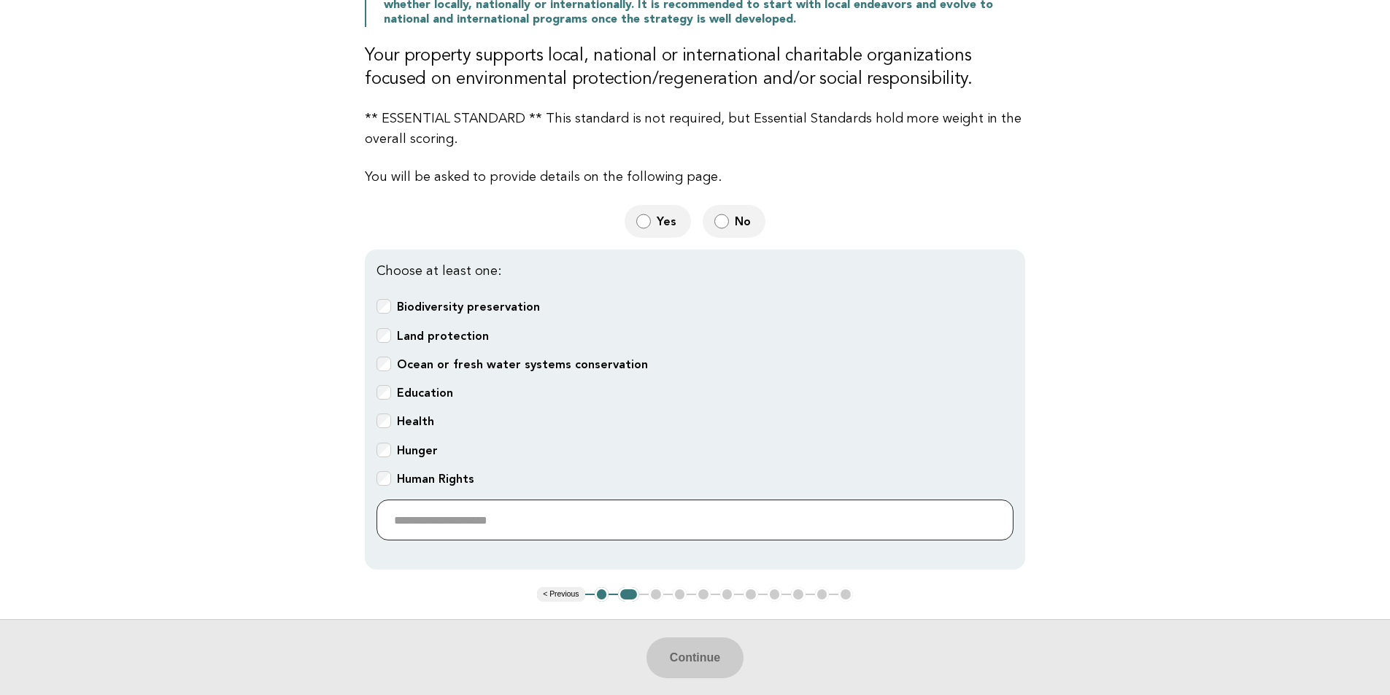
click at [443, 515] on input "text" at bounding box center [694, 520] width 637 height 41
type input "*********"
click at [679, 650] on button "Continue" at bounding box center [694, 658] width 97 height 41
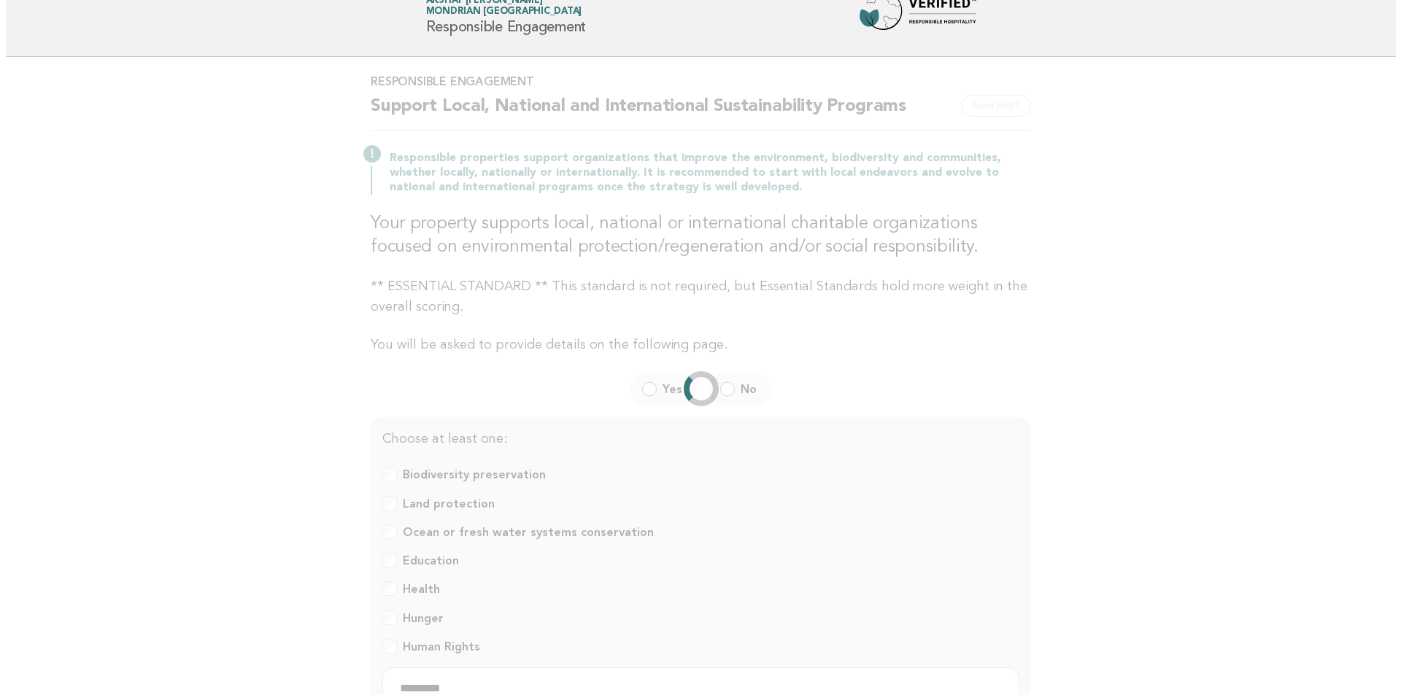
scroll to position [0, 0]
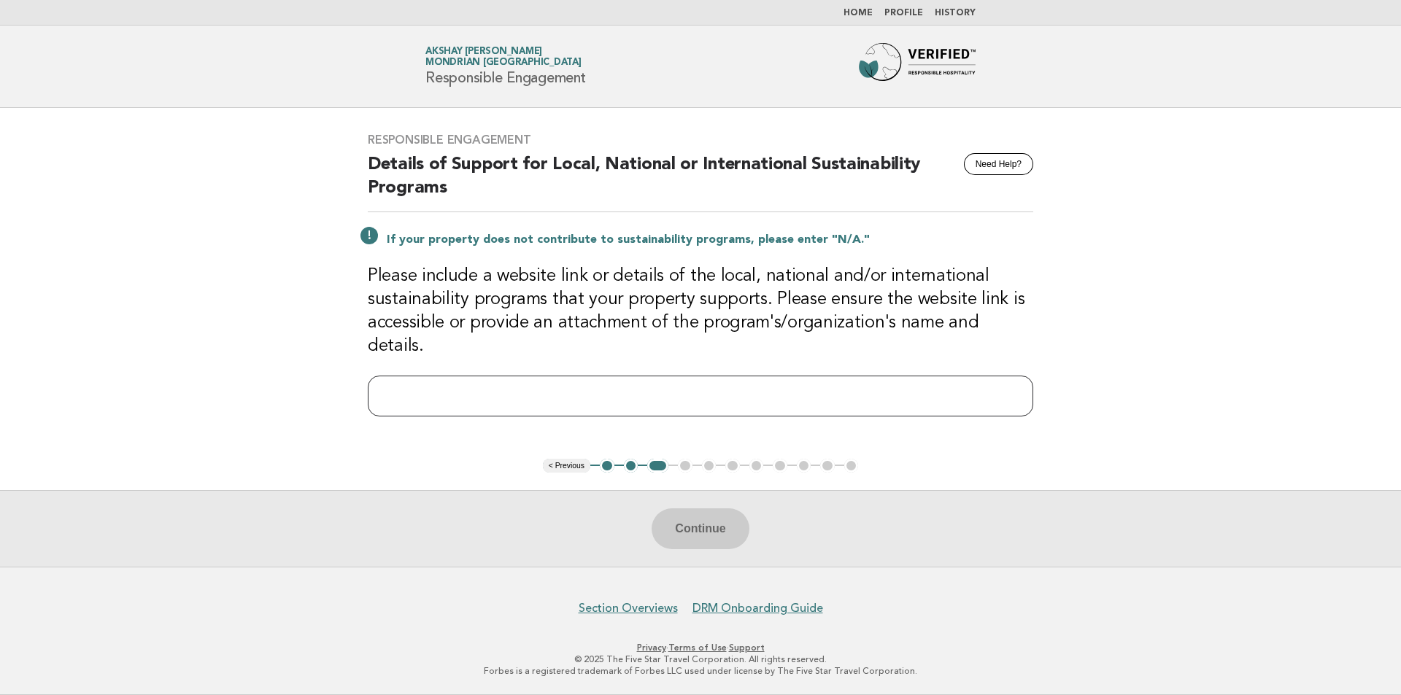
click at [466, 383] on input "text" at bounding box center [700, 396] width 665 height 41
paste input "**********"
type input "**********"
click at [717, 533] on button "Continue" at bounding box center [700, 529] width 97 height 41
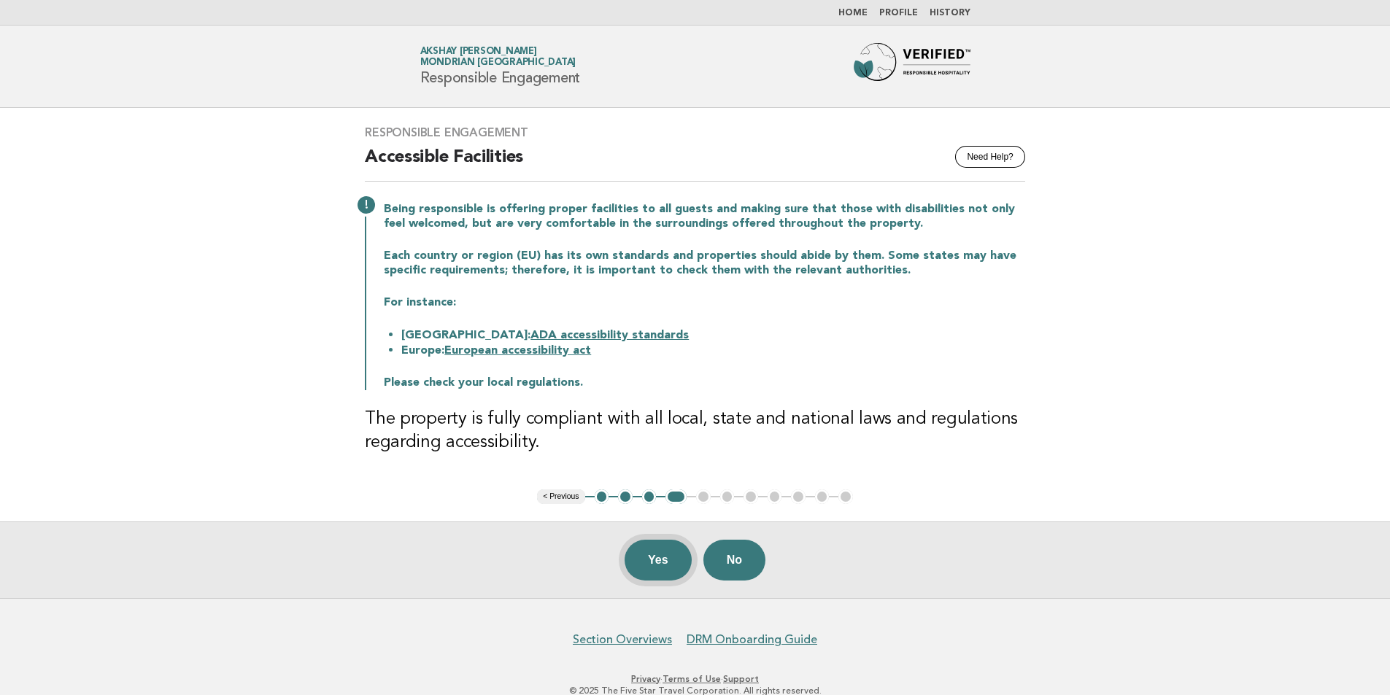
click at [672, 556] on button "Yes" at bounding box center [658, 560] width 67 height 41
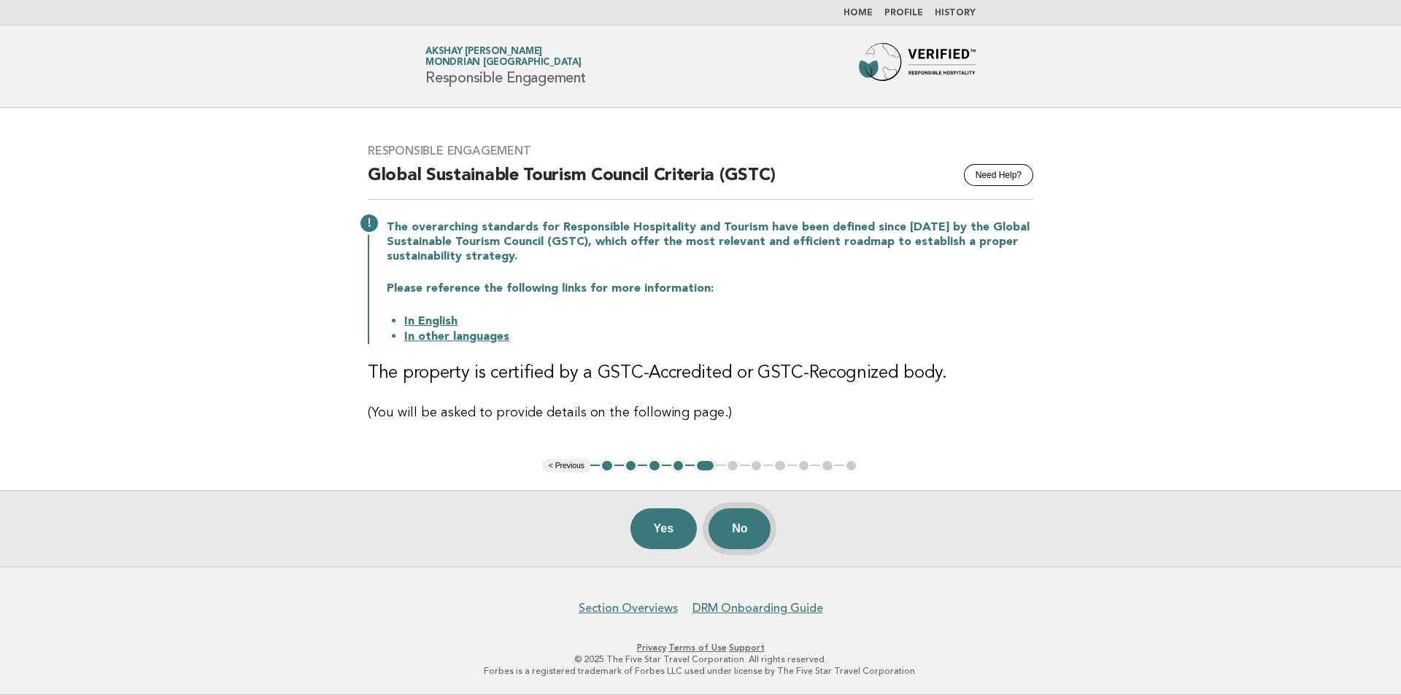
click at [740, 528] on button "No" at bounding box center [739, 529] width 62 height 41
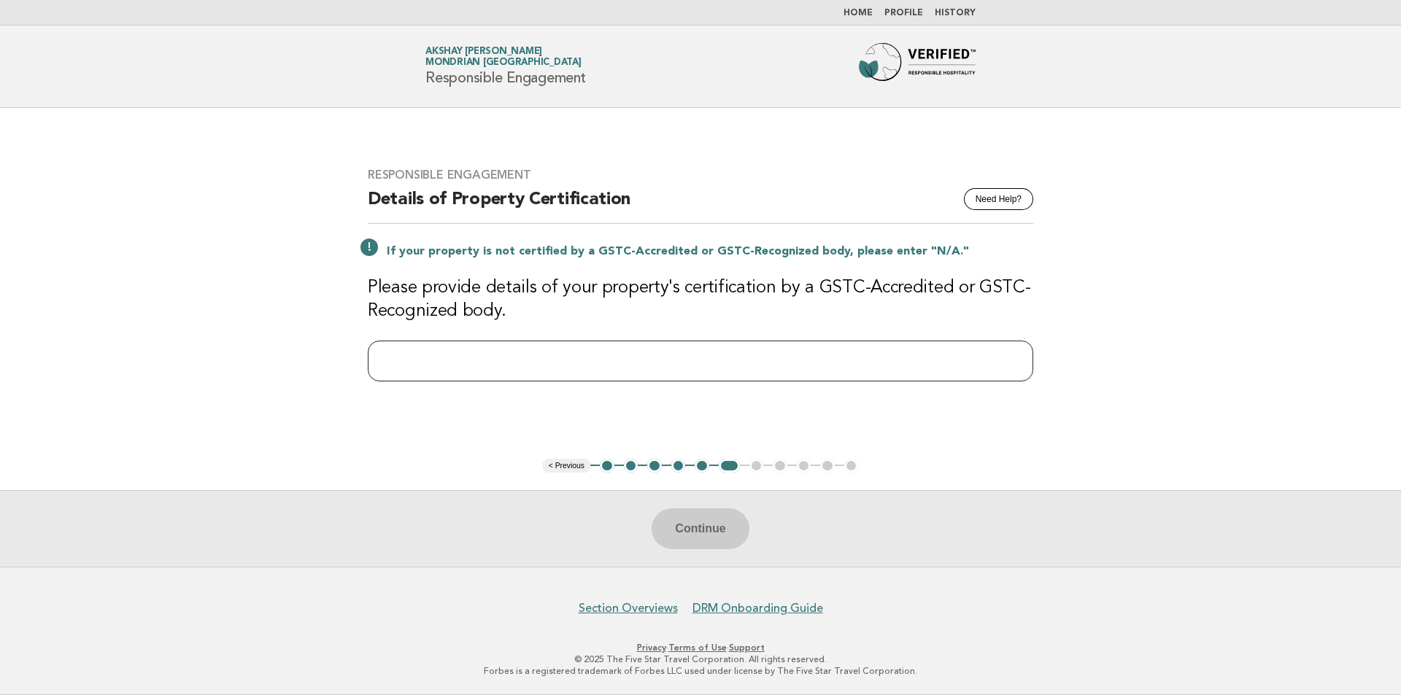
click at [538, 369] on input "text" at bounding box center [700, 361] width 665 height 41
type input "**"
click at [715, 524] on button "Continue" at bounding box center [700, 529] width 97 height 41
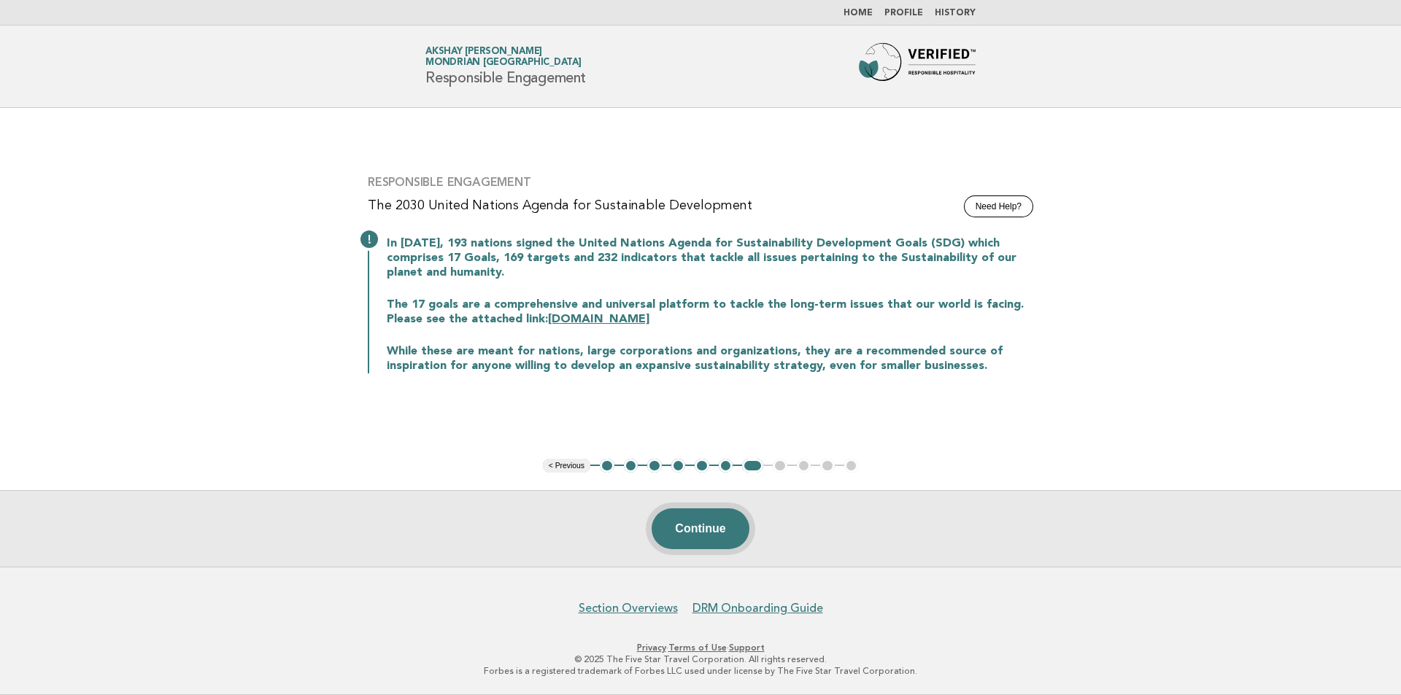
click at [701, 511] on button "Continue" at bounding box center [700, 529] width 97 height 41
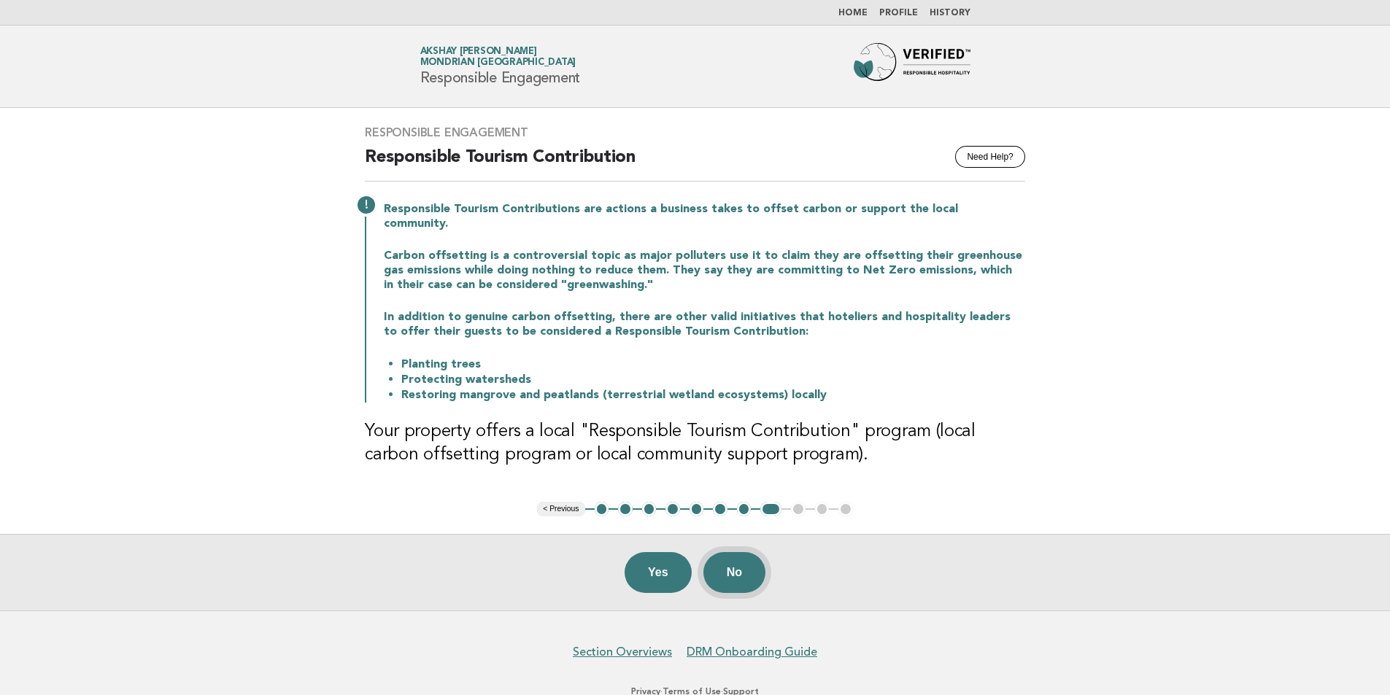
click at [728, 565] on button "No" at bounding box center [734, 572] width 62 height 41
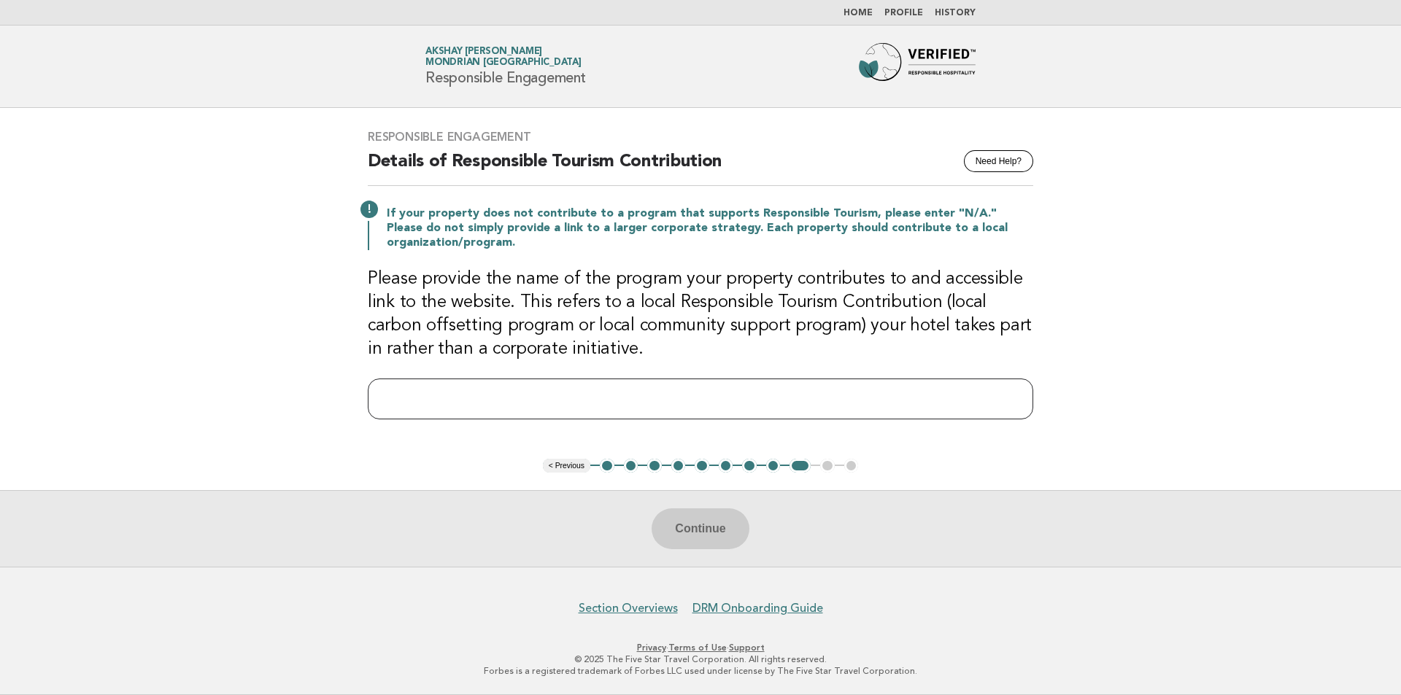
click at [633, 398] on input "text" at bounding box center [700, 399] width 665 height 41
type input "**"
click at [705, 547] on button "Continue" at bounding box center [700, 529] width 97 height 41
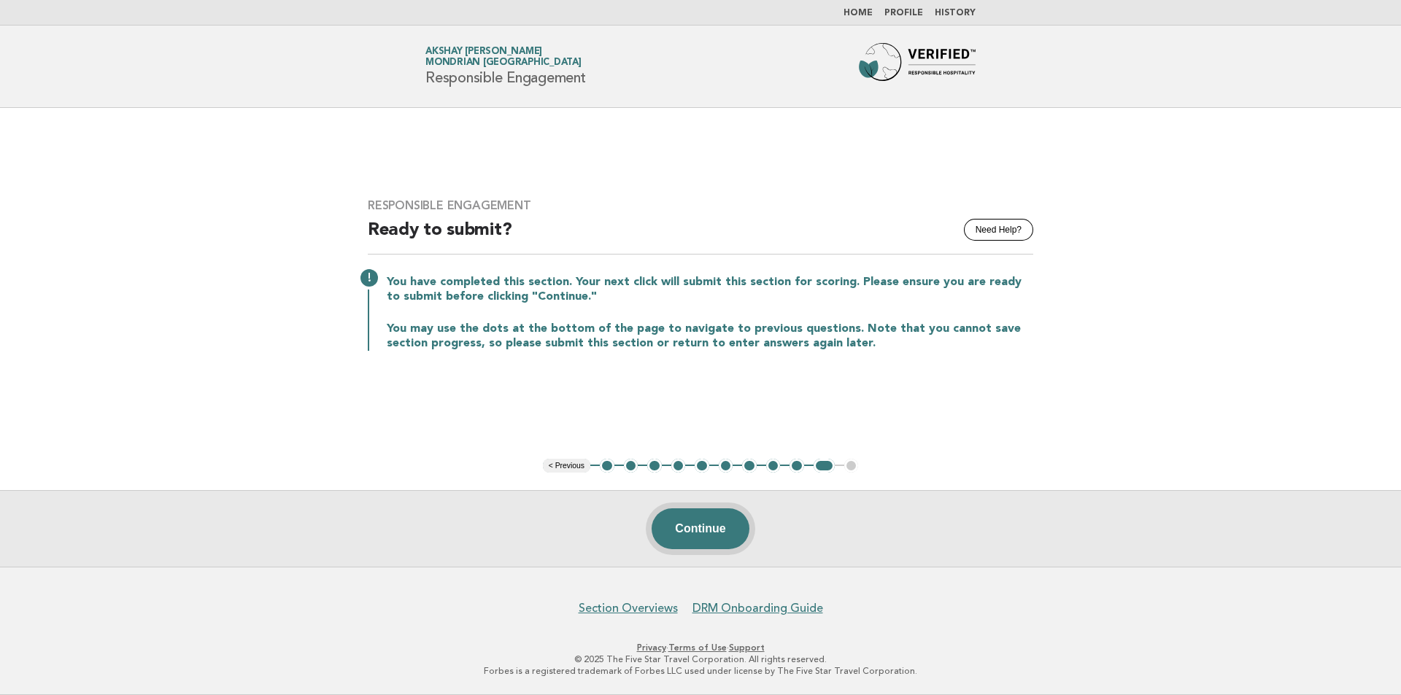
click at [703, 538] on button "Continue" at bounding box center [700, 529] width 97 height 41
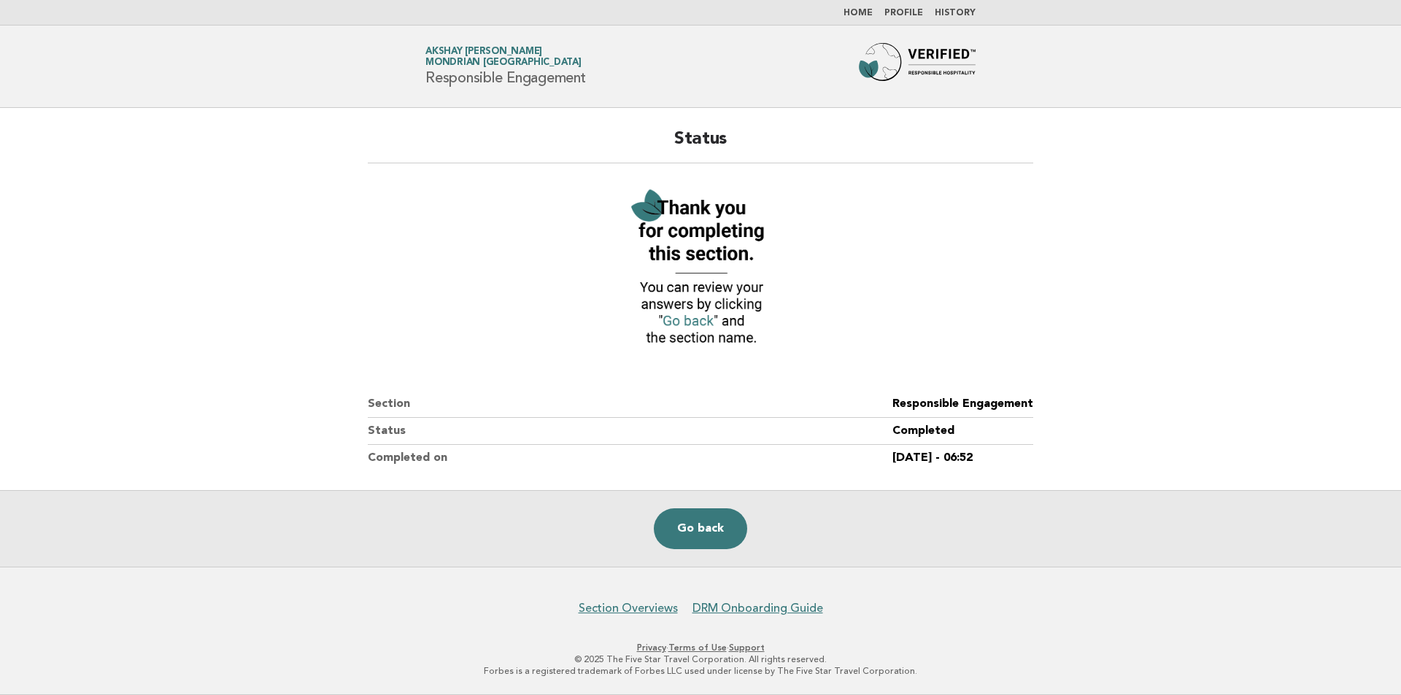
click at [852, 13] on link "Home" at bounding box center [857, 13] width 29 height 9
